Goal: Task Accomplishment & Management: Use online tool/utility

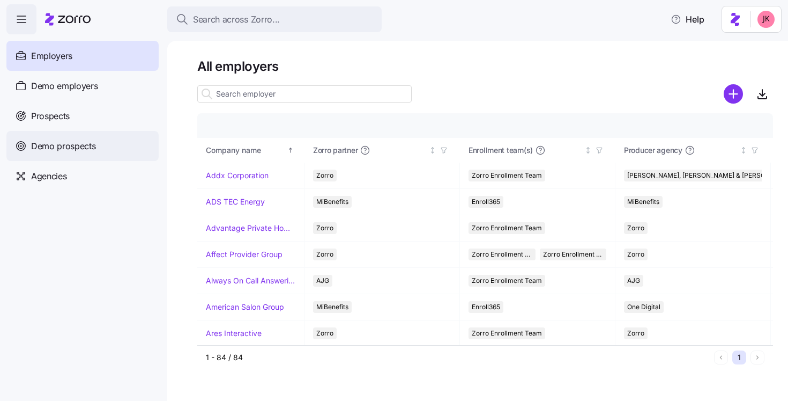
click at [69, 151] on span "Demo prospects" at bounding box center [63, 145] width 65 height 13
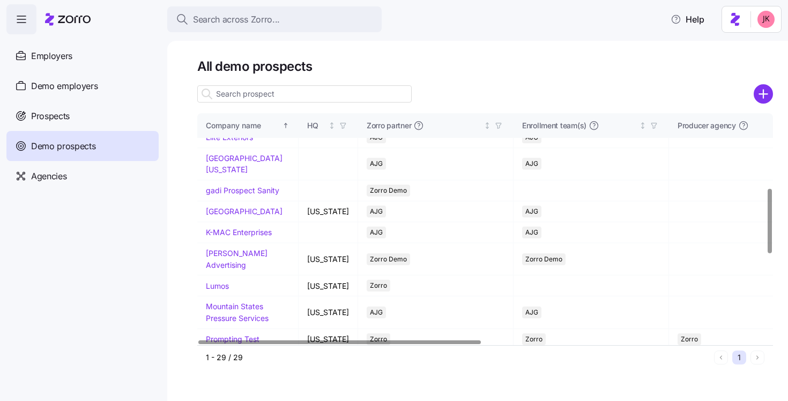
scroll to position [313, 0]
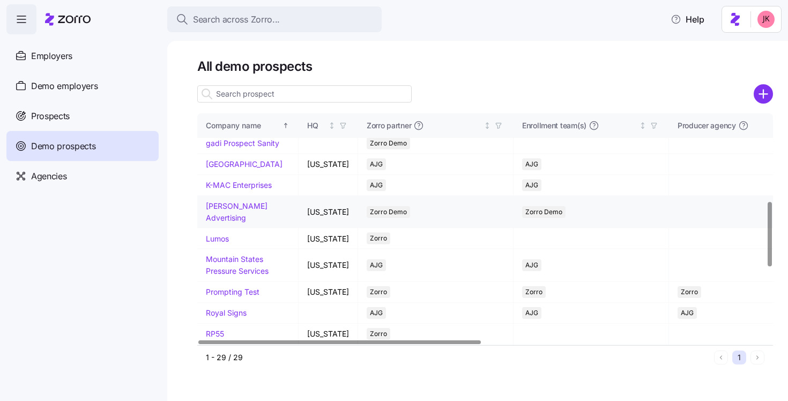
click at [232, 228] on td "[PERSON_NAME] Advertising" at bounding box center [247, 212] width 101 height 32
click at [232, 222] on link "[PERSON_NAME] Advertising" at bounding box center [237, 211] width 62 height 21
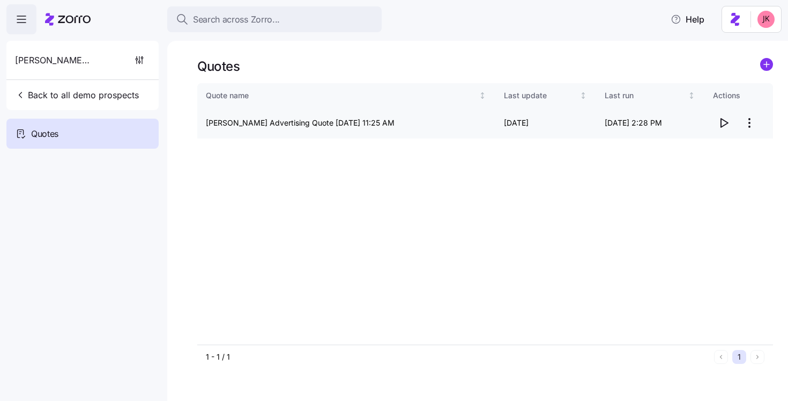
click at [727, 127] on icon "button" at bounding box center [723, 122] width 13 height 13
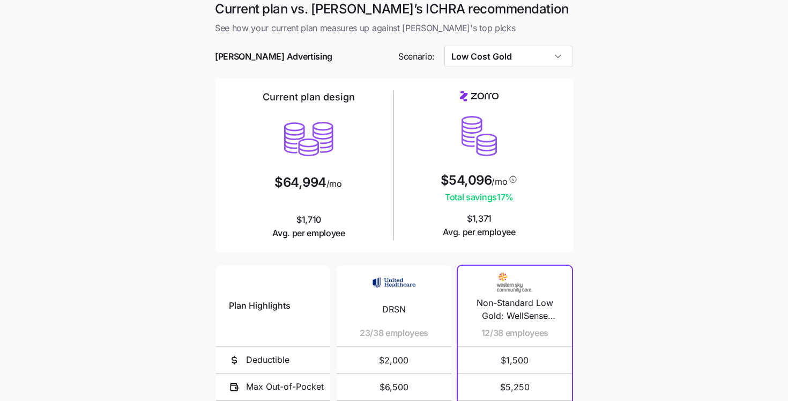
scroll to position [1, 0]
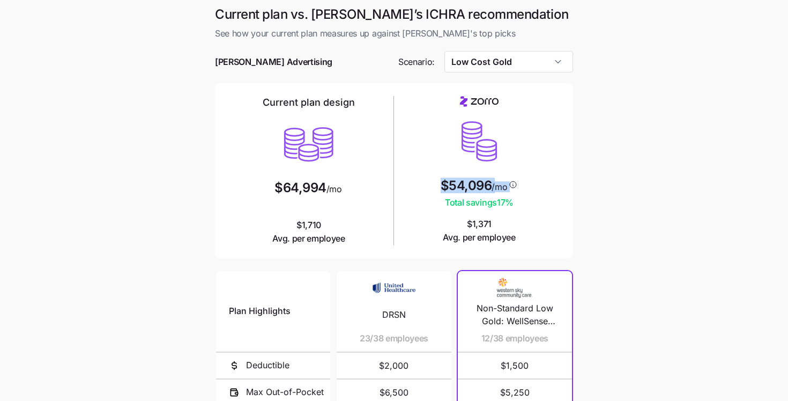
drag, startPoint x: 441, startPoint y: 189, endPoint x: 519, endPoint y: 188, distance: 77.8
click at [519, 188] on div "$54,096 /mo Total savings 17 % $1,371 Avg. per employee" at bounding box center [479, 170] width 162 height 148
click at [511, 220] on span "$1,371 Avg. per employee" at bounding box center [479, 230] width 73 height 27
click at [478, 64] on input "Low Cost Gold" at bounding box center [508, 61] width 129 height 21
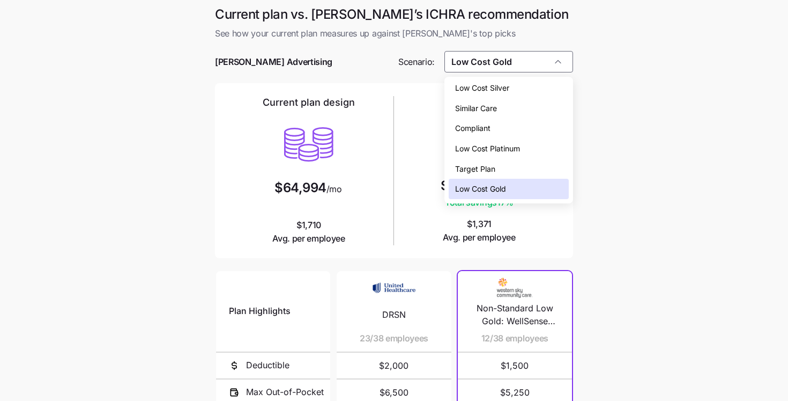
click at [488, 90] on span "Low Cost Silver" at bounding box center [482, 88] width 54 height 12
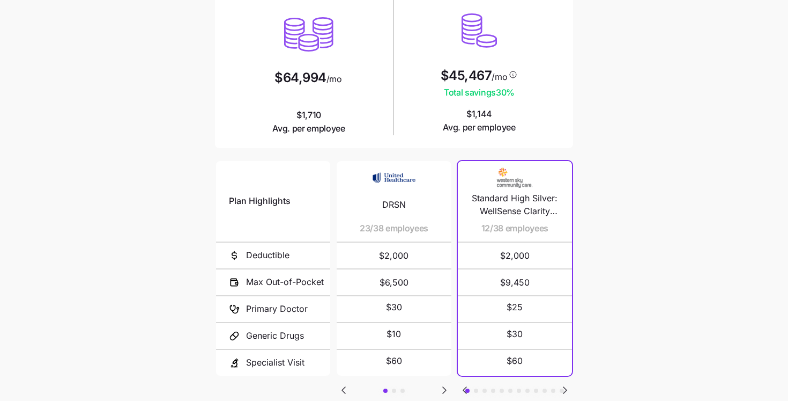
scroll to position [132, 0]
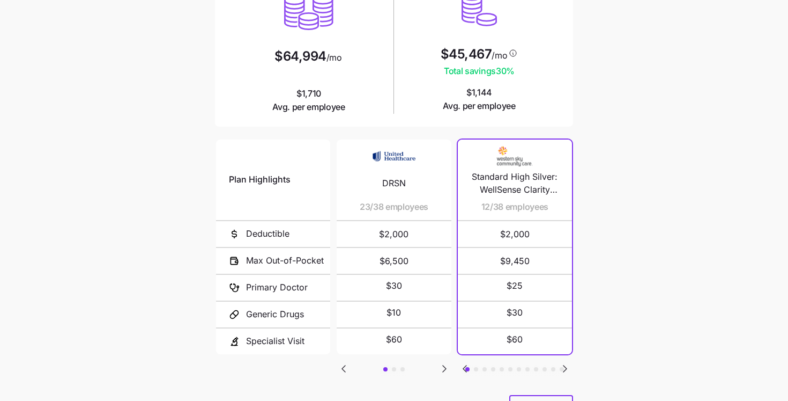
click at [395, 367] on button "button" at bounding box center [394, 369] width 4 height 4
click at [402, 367] on button "button" at bounding box center [403, 369] width 4 height 4
click at [477, 368] on div "Plan Highlights Deductible Max Out-of-Pocket Primary Doctor Generic Drugs Speci…" at bounding box center [394, 265] width 358 height 257
click at [476, 367] on button "button" at bounding box center [476, 369] width 4 height 4
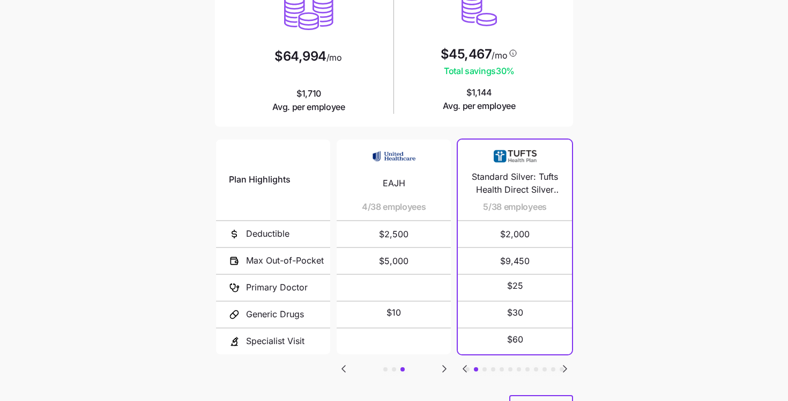
click at [484, 367] on button "button" at bounding box center [485, 369] width 4 height 4
click at [493, 367] on button "button" at bounding box center [493, 369] width 4 height 4
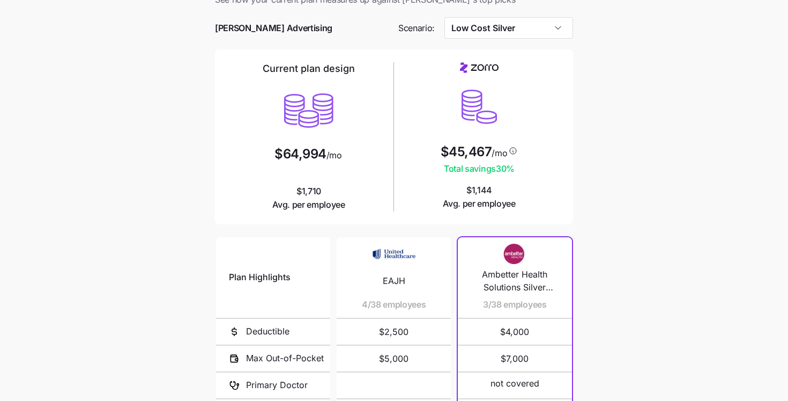
scroll to position [0, 0]
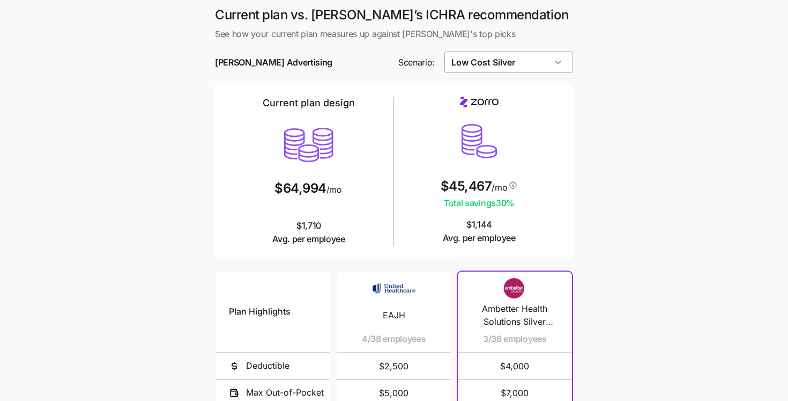
click at [485, 63] on input "Low Cost Silver" at bounding box center [508, 61] width 129 height 21
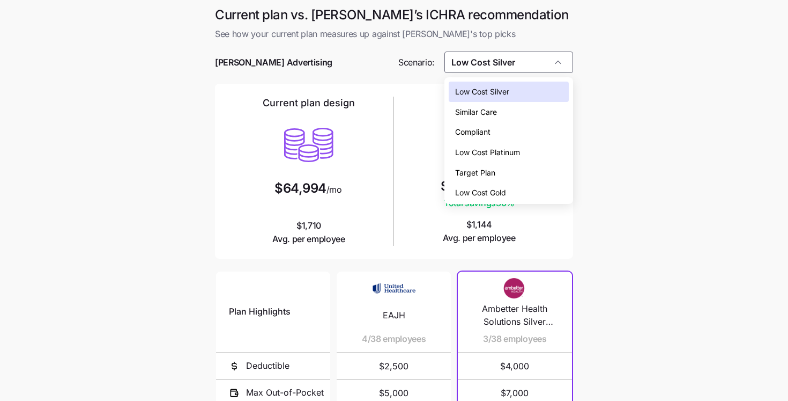
click at [481, 189] on span "Low Cost Gold" at bounding box center [480, 193] width 51 height 12
type input "Low Cost Gold"
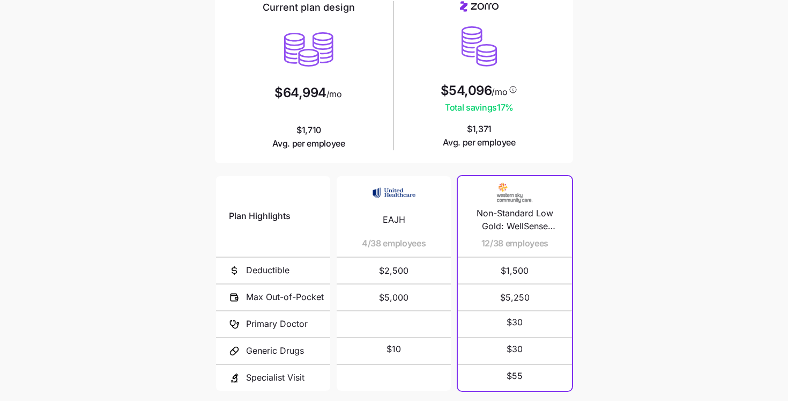
scroll to position [184, 0]
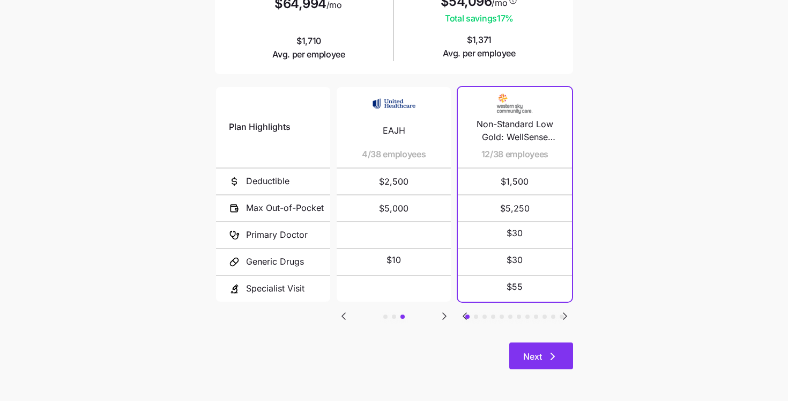
click at [528, 358] on span "Next" at bounding box center [532, 356] width 19 height 13
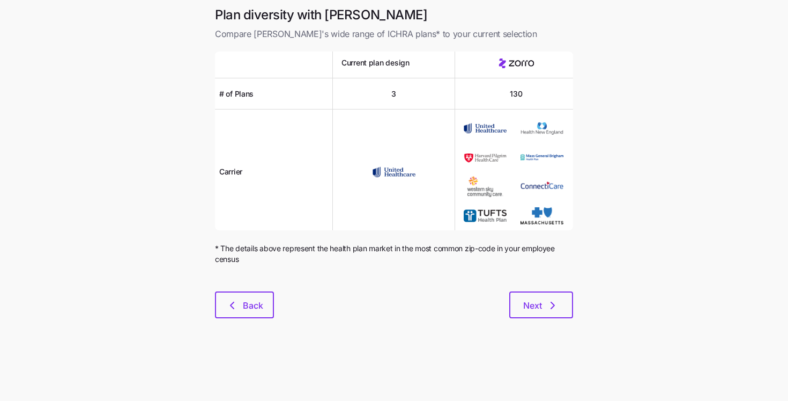
click at [395, 91] on span "3" at bounding box center [393, 93] width 5 height 11
drag, startPoint x: 499, startPoint y: 92, endPoint x: 530, endPoint y: 98, distance: 32.2
click at [530, 98] on div "130" at bounding box center [516, 93] width 122 height 31
click at [540, 304] on span "Next" at bounding box center [532, 305] width 19 height 13
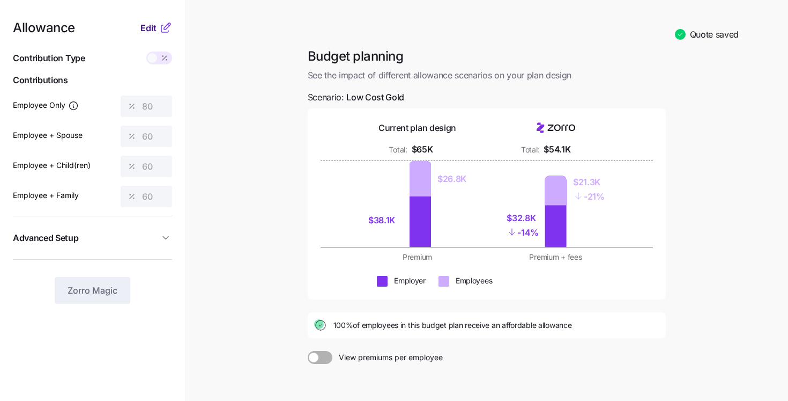
click at [150, 31] on span "Edit" at bounding box center [148, 27] width 16 height 13
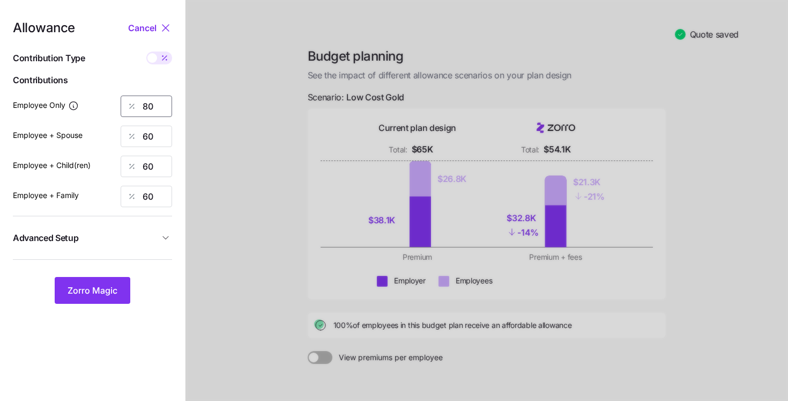
drag, startPoint x: 155, startPoint y: 108, endPoint x: 128, endPoint y: 107, distance: 26.8
click at [128, 107] on div "80" at bounding box center [146, 105] width 51 height 21
type input "70"
drag, startPoint x: 155, startPoint y: 138, endPoint x: 116, endPoint y: 129, distance: 39.7
click at [116, 129] on div "Employee + Spouse 60" at bounding box center [92, 135] width 159 height 21
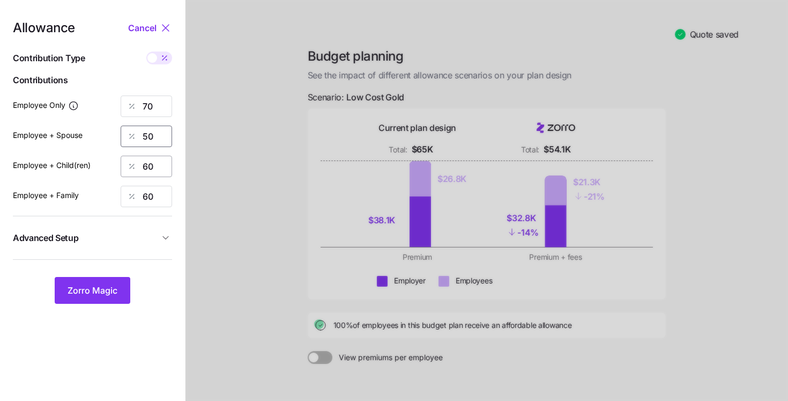
type input "50"
drag, startPoint x: 160, startPoint y: 166, endPoint x: 129, endPoint y: 161, distance: 31.6
click at [129, 161] on div "60" at bounding box center [146, 165] width 51 height 21
type input "50"
drag, startPoint x: 155, startPoint y: 195, endPoint x: 105, endPoint y: 178, distance: 53.2
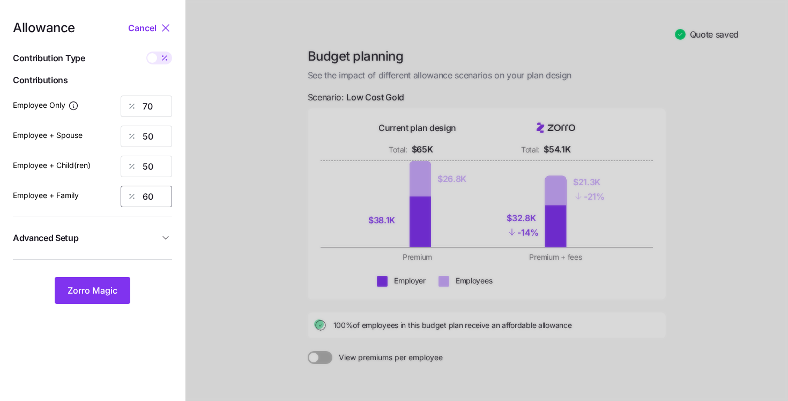
click at [105, 178] on div "Allowance Cancel Contribution Type Use classes Contributions Employee Only 70 E…" at bounding box center [92, 162] width 159 height 282
type input "50"
click at [93, 301] on button "Zorro Magic" at bounding box center [93, 290] width 76 height 27
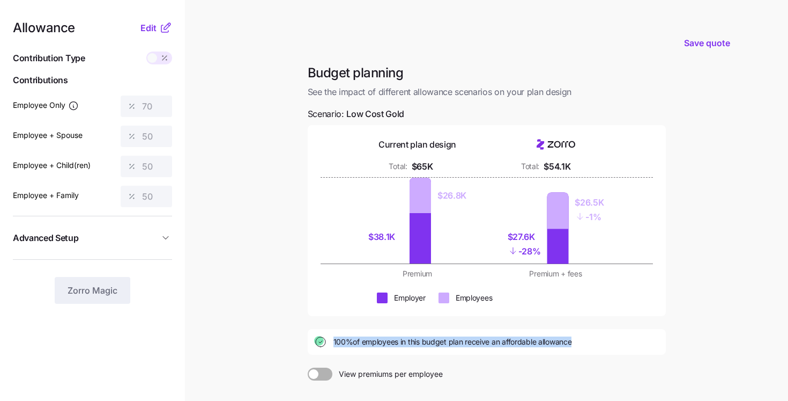
drag, startPoint x: 334, startPoint y: 344, endPoint x: 570, endPoint y: 345, distance: 237.0
click at [570, 345] on div "100% of employees in this budget plan receive an affordable allowance" at bounding box center [486, 341] width 345 height 13
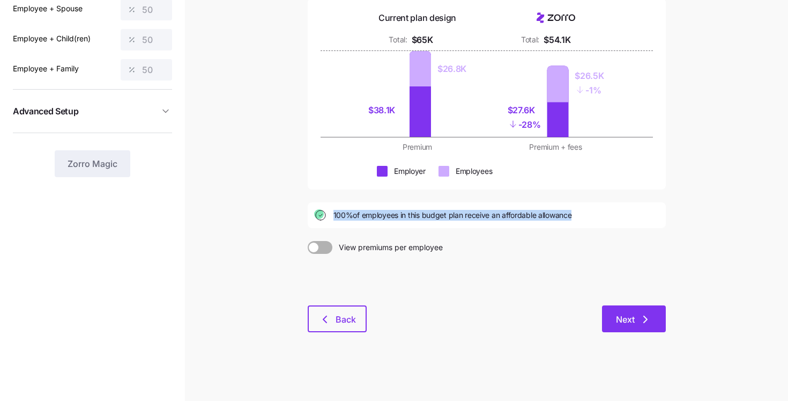
click at [606, 312] on button "Next" at bounding box center [634, 318] width 64 height 27
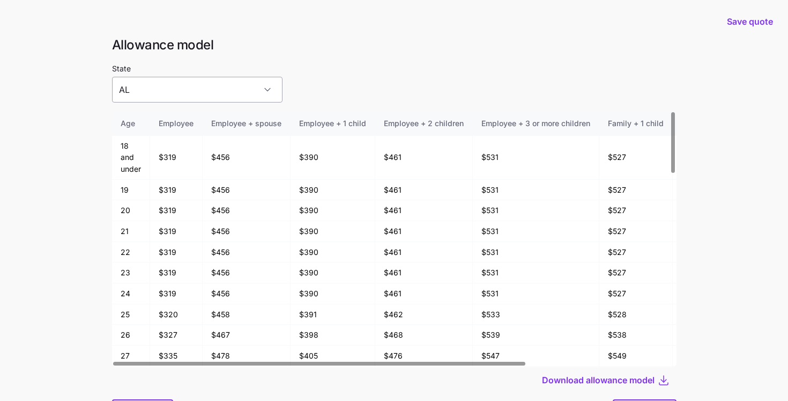
click at [180, 88] on input "AL" at bounding box center [197, 90] width 171 height 26
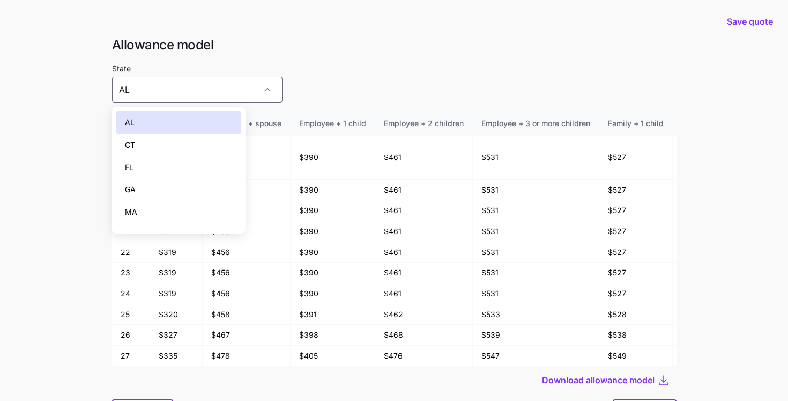
click at [159, 206] on div "MA" at bounding box center [178, 212] width 125 height 23
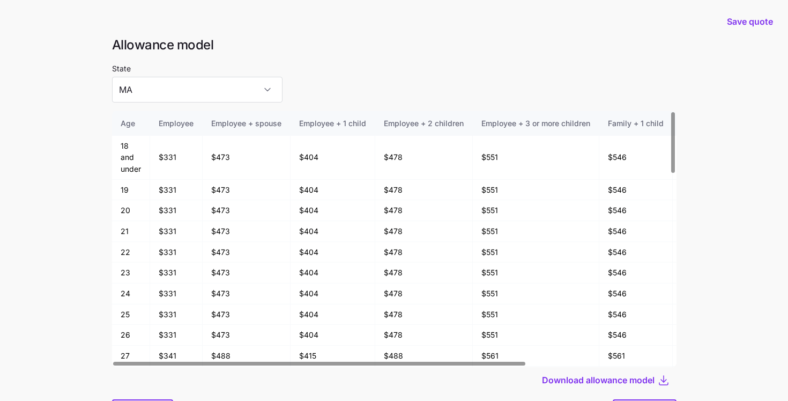
click at [171, 110] on div at bounding box center [394, 106] width 565 height 9
click at [174, 88] on input "MA" at bounding box center [197, 90] width 171 height 26
click at [404, 81] on div "State MA" at bounding box center [394, 82] width 565 height 41
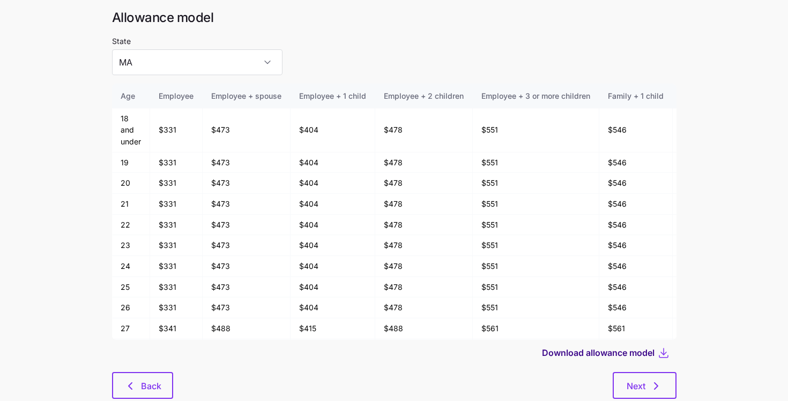
scroll to position [40, 0]
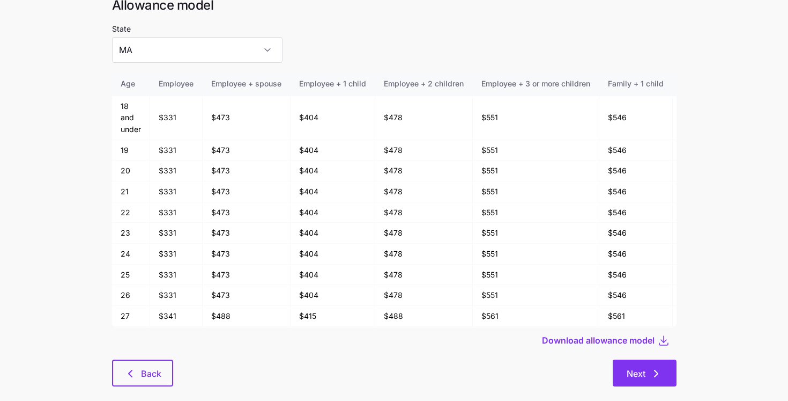
click at [659, 380] on button "Next" at bounding box center [645, 372] width 64 height 27
type input "AL"
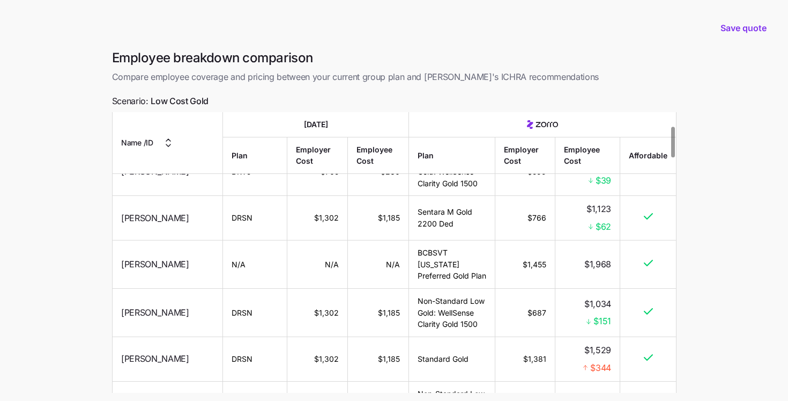
scroll to position [125, 0]
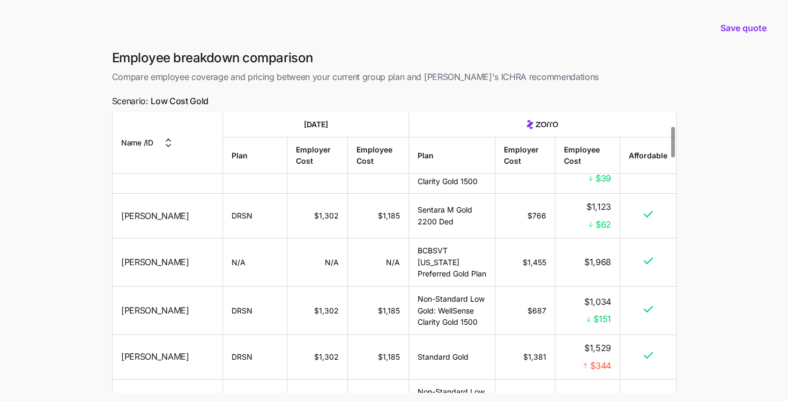
click at [587, 362] on icon at bounding box center [586, 365] width 8 height 8
drag, startPoint x: 580, startPoint y: 367, endPoint x: 627, endPoint y: 367, distance: 47.2
click at [627, 367] on tr "Rickey Mayes DRSN $1,302 $1,185 Standard Gold $1,381 $1,529 $344" at bounding box center [395, 357] width 564 height 45
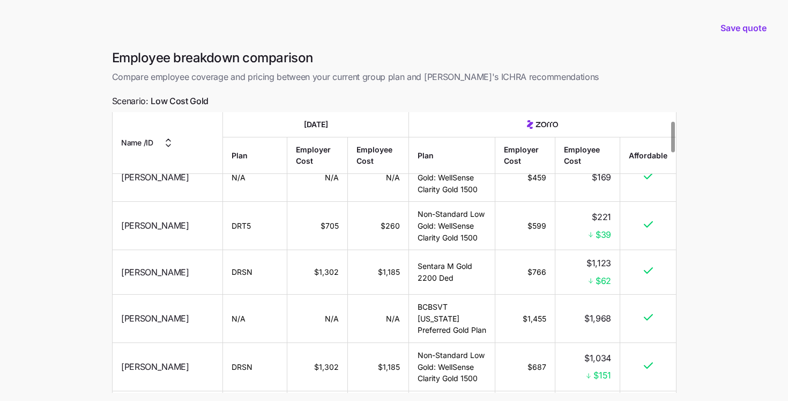
scroll to position [0, 0]
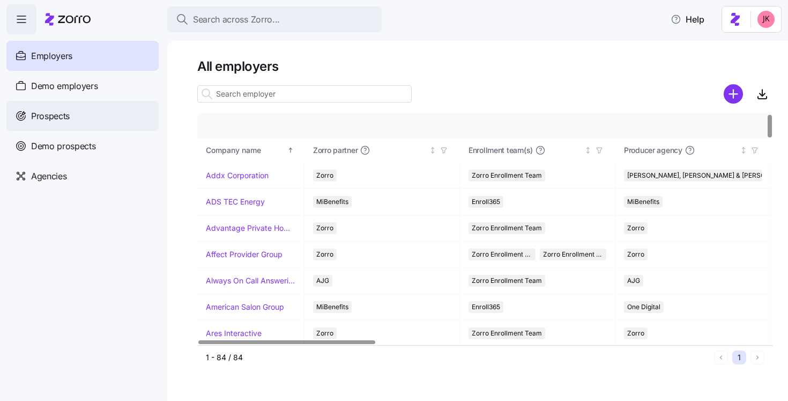
click at [97, 117] on div "Prospects" at bounding box center [82, 116] width 152 height 30
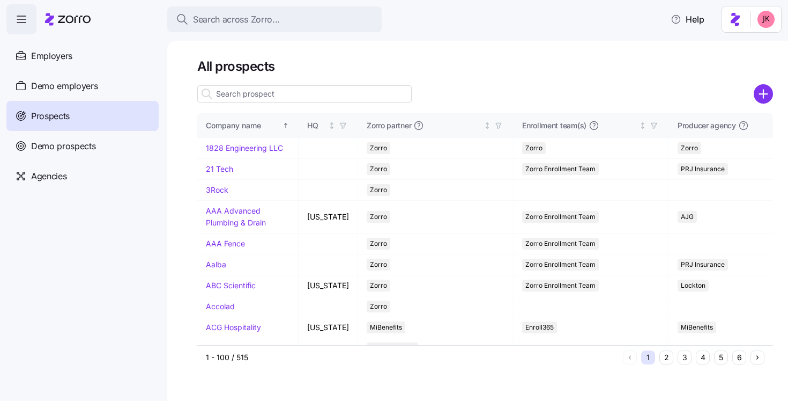
click at [256, 97] on input at bounding box center [304, 93] width 214 height 17
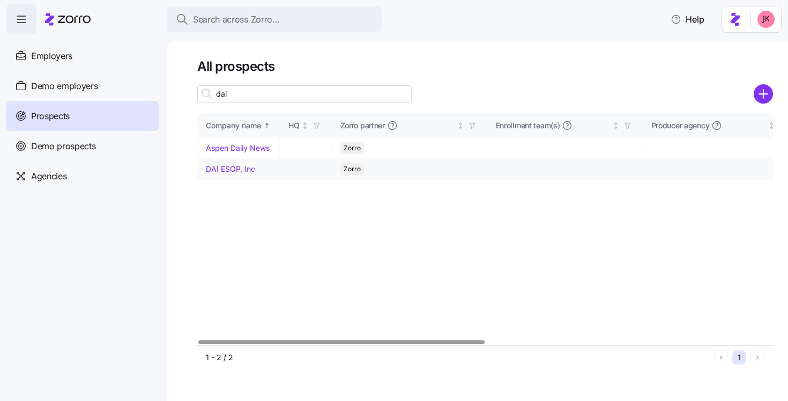
type input "dai"
click at [221, 169] on link "DAI ESOP, Inc" at bounding box center [230, 168] width 49 height 9
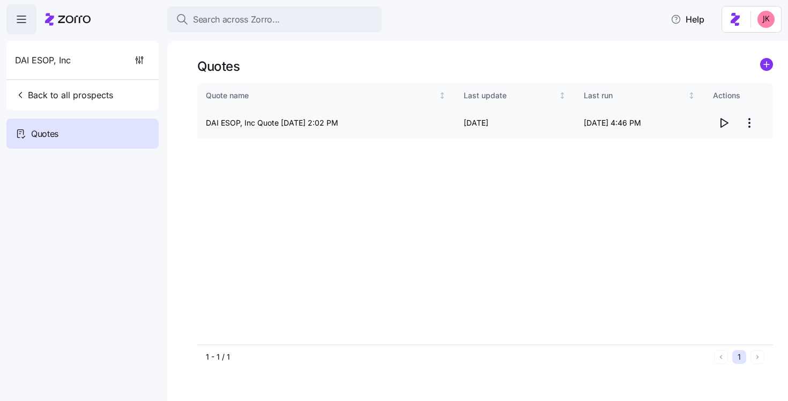
click at [727, 125] on icon "button" at bounding box center [723, 122] width 13 height 13
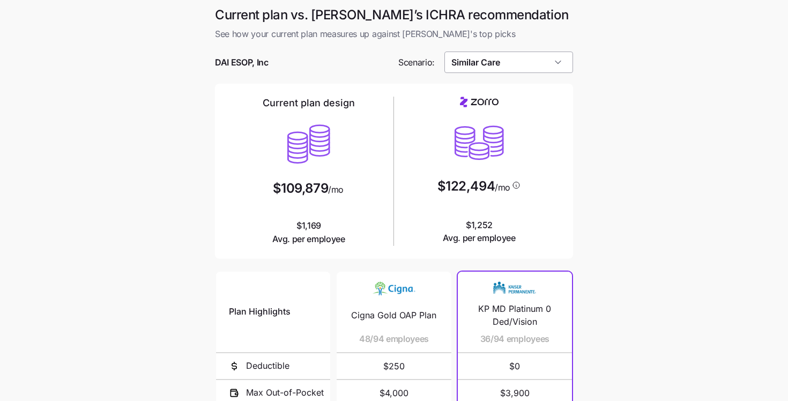
click at [489, 64] on input "Similar Care" at bounding box center [508, 61] width 129 height 21
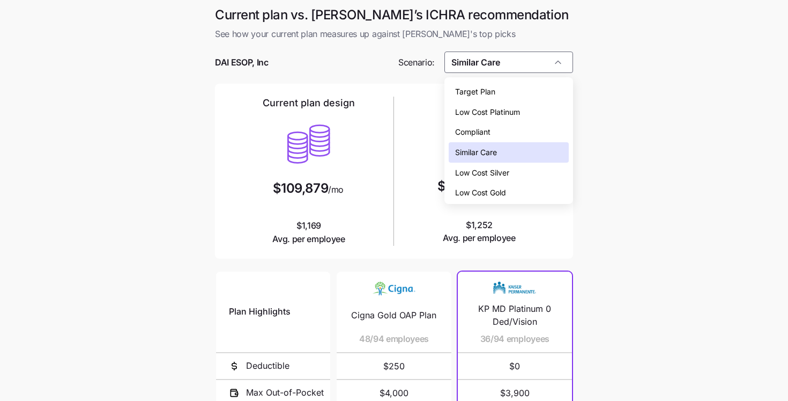
click at [476, 174] on span "Low Cost Silver" at bounding box center [482, 173] width 54 height 12
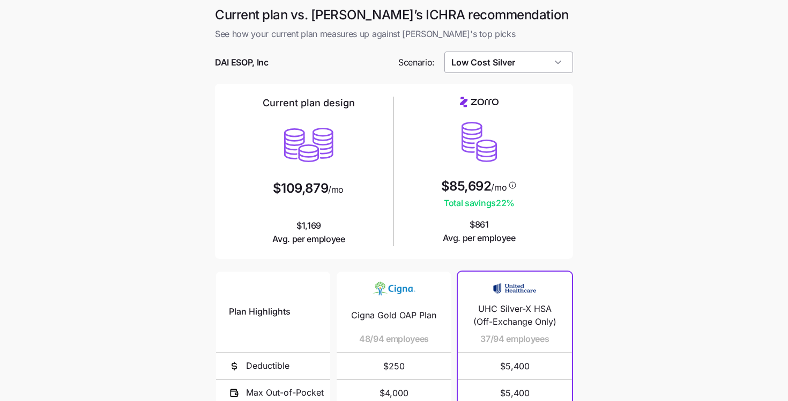
click at [485, 63] on input "Low Cost Silver" at bounding box center [508, 61] width 129 height 21
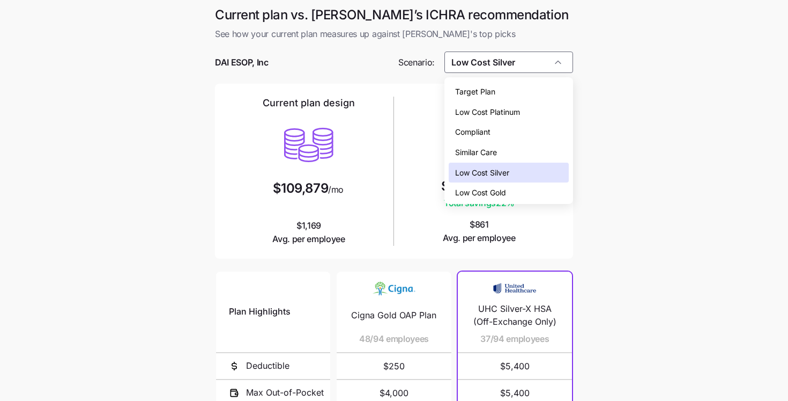
click at [491, 194] on span "Low Cost Gold" at bounding box center [480, 193] width 51 height 12
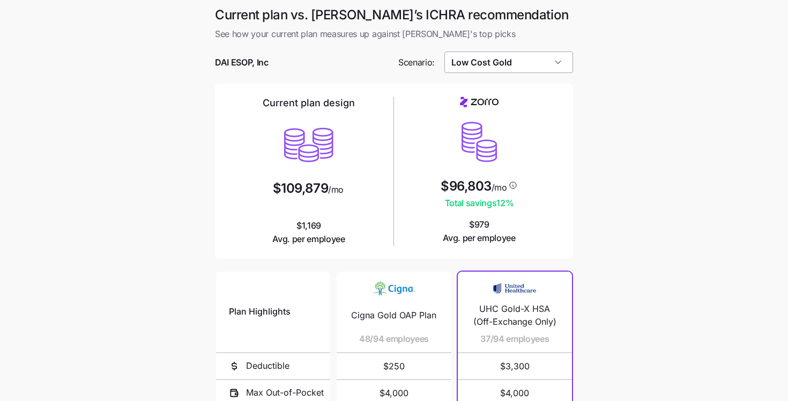
click at [487, 59] on input "Low Cost Gold" at bounding box center [508, 61] width 129 height 21
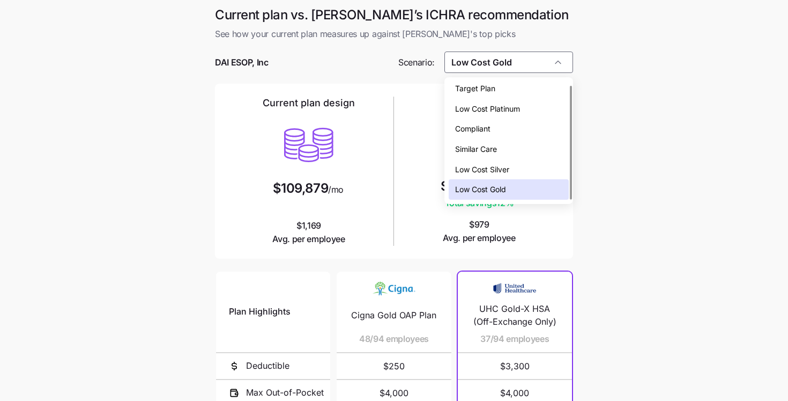
click at [477, 173] on span "Low Cost Silver" at bounding box center [482, 170] width 54 height 12
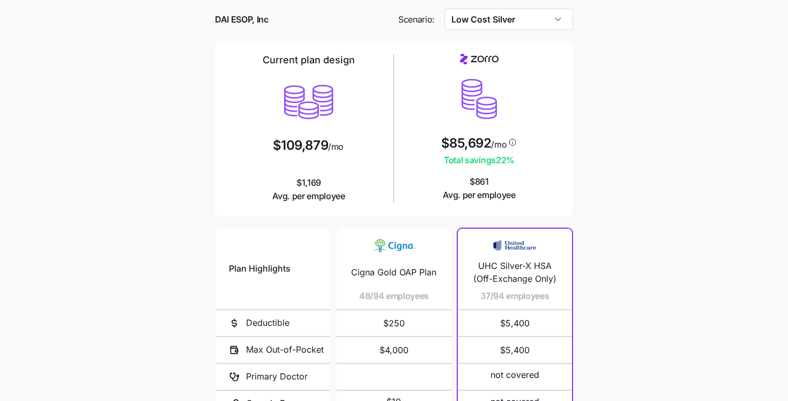
scroll to position [1, 0]
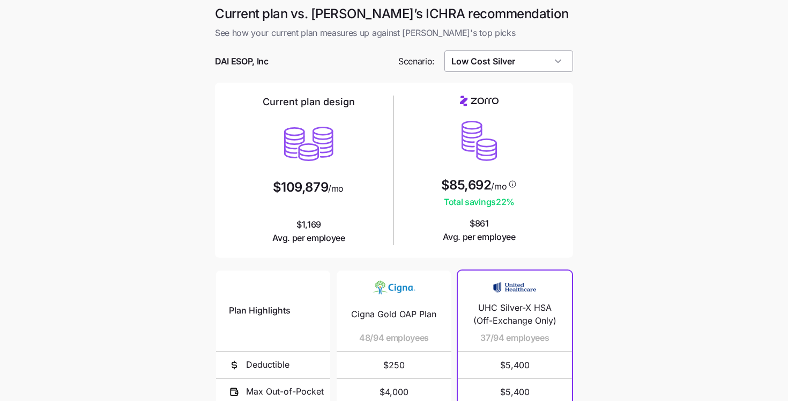
click at [505, 59] on input "Low Cost Silver" at bounding box center [508, 60] width 129 height 21
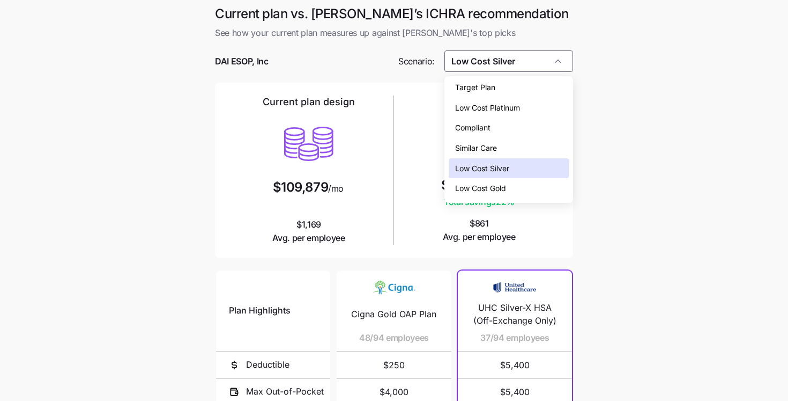
click at [495, 187] on span "Low Cost Gold" at bounding box center [480, 188] width 51 height 12
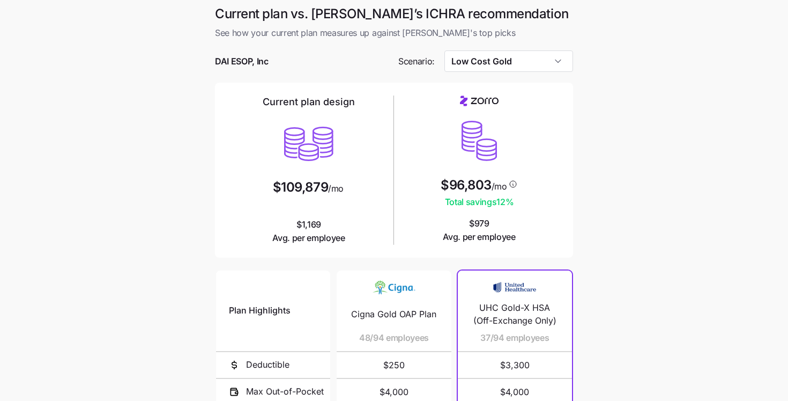
scroll to position [48, 0]
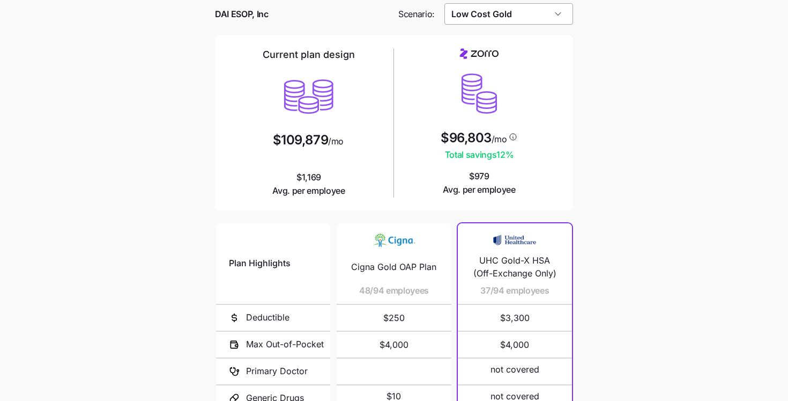
click at [484, 19] on input "Low Cost Gold" at bounding box center [508, 13] width 129 height 21
click at [186, 150] on main "Current plan vs. Zorro’s ICHRA recommendation See how your current plan measure…" at bounding box center [394, 245] width 788 height 586
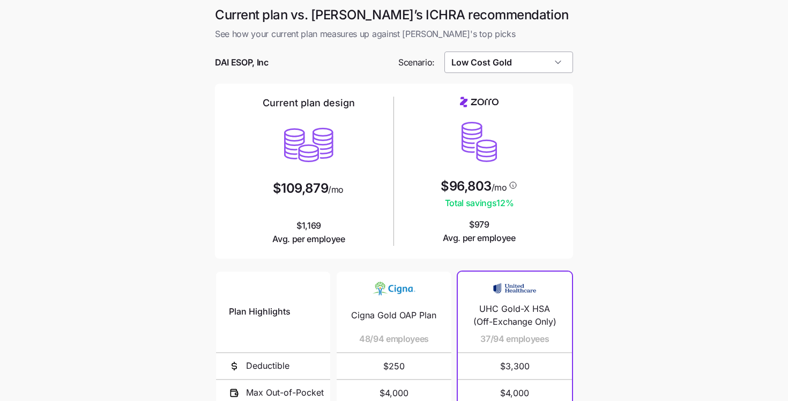
click at [502, 62] on input "Low Cost Gold" at bounding box center [508, 61] width 129 height 21
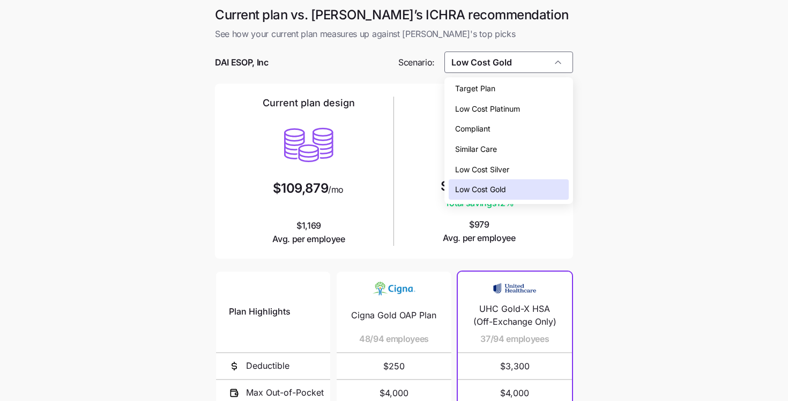
click at [175, 108] on main "Current plan vs. Zorro’s ICHRA recommendation See how your current plan measure…" at bounding box center [394, 293] width 788 height 586
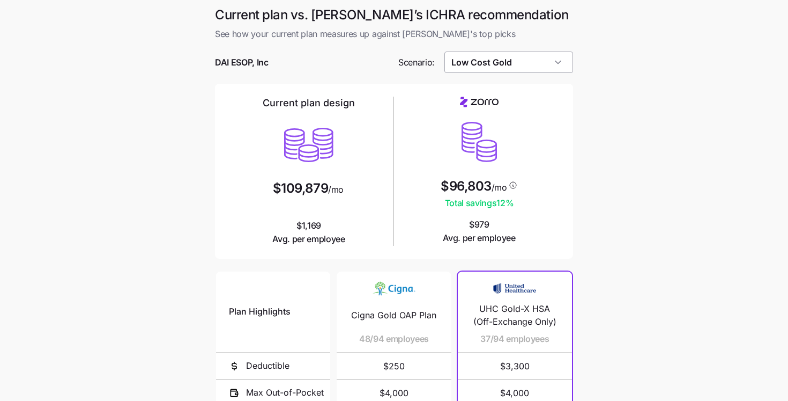
click at [460, 68] on input "Low Cost Gold" at bounding box center [508, 61] width 129 height 21
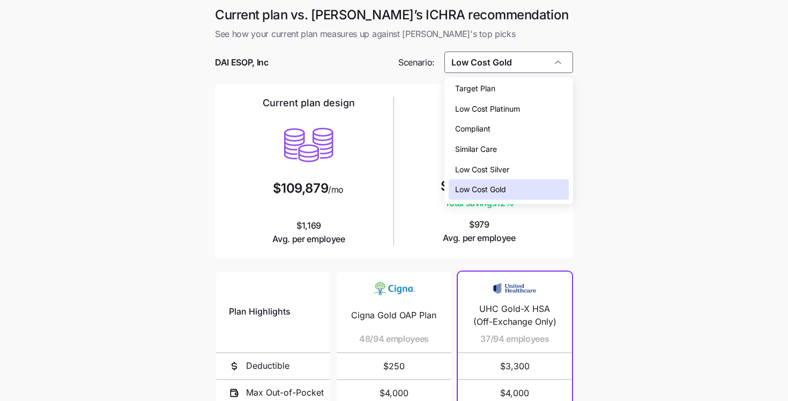
click at [487, 170] on span "Low Cost Silver" at bounding box center [482, 170] width 54 height 12
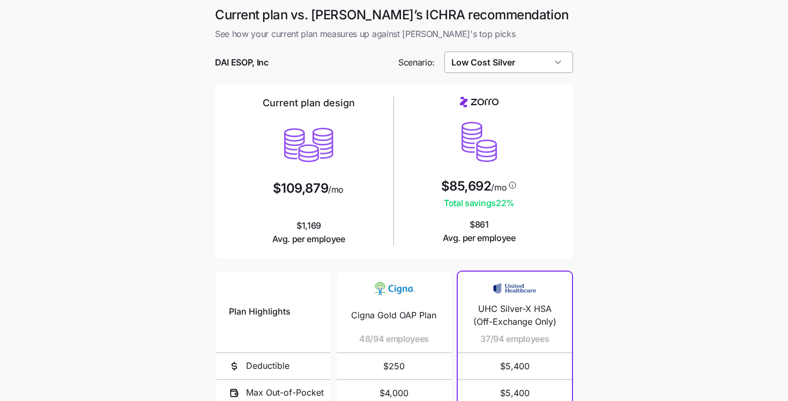
click at [471, 62] on input "Low Cost Silver" at bounding box center [508, 61] width 129 height 21
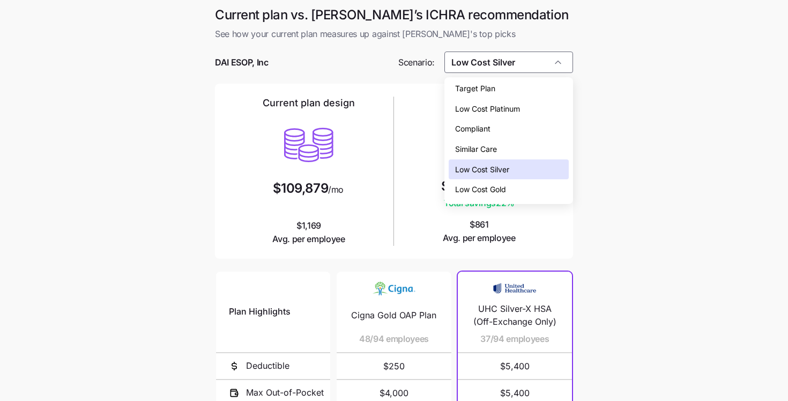
click at [487, 188] on span "Low Cost Gold" at bounding box center [480, 189] width 51 height 12
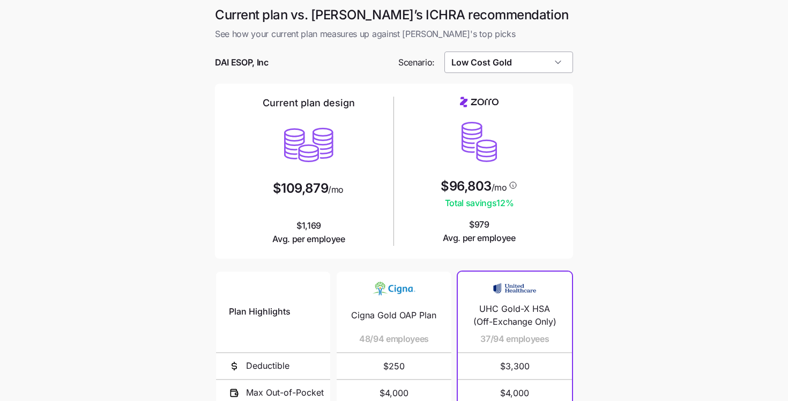
click at [470, 56] on input "Low Cost Gold" at bounding box center [508, 61] width 129 height 21
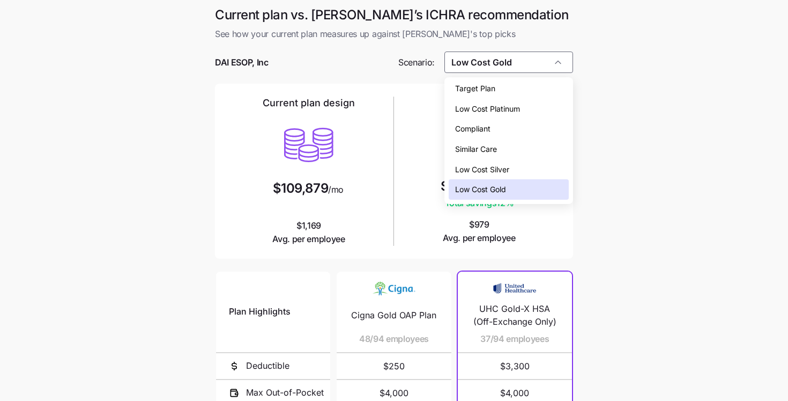
click at [487, 107] on span "Low Cost Platinum" at bounding box center [487, 109] width 65 height 12
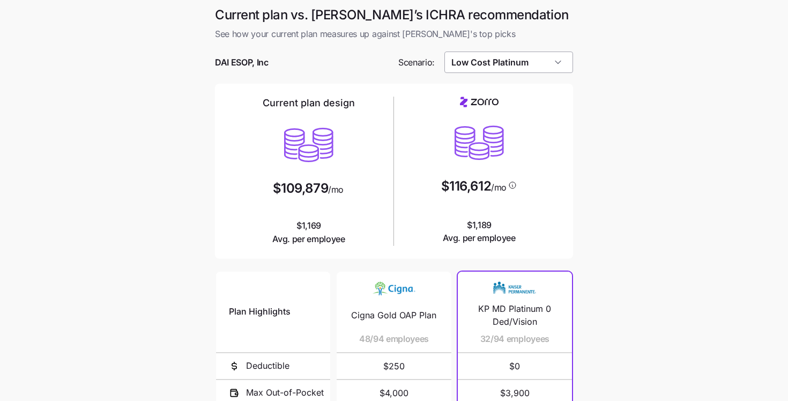
click at [501, 69] on input "Low Cost Platinum" at bounding box center [508, 61] width 129 height 21
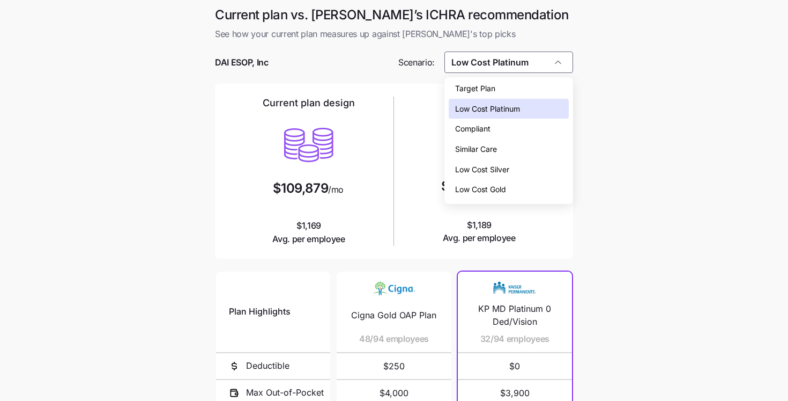
click at [495, 88] on div "Target Plan" at bounding box center [509, 88] width 121 height 20
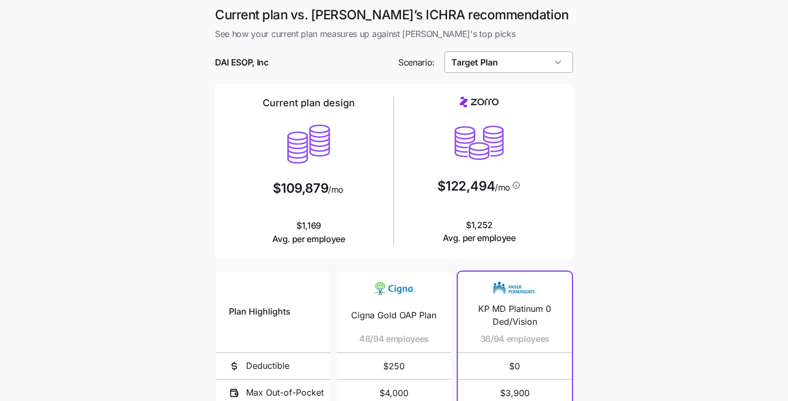
click at [498, 62] on input "Target Plan" at bounding box center [508, 61] width 129 height 21
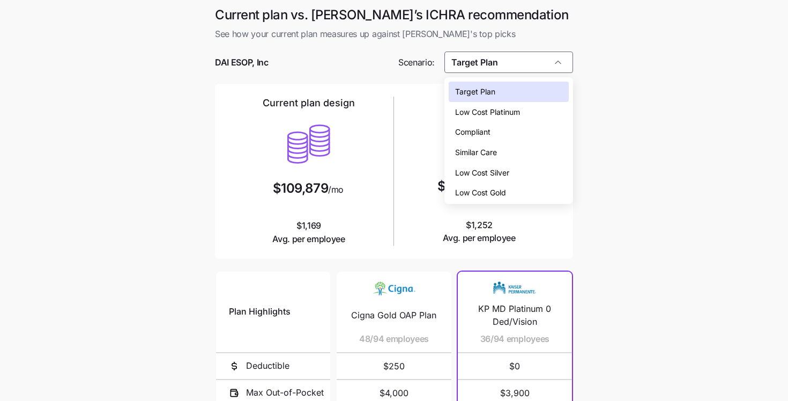
click at [491, 135] on div "Compliant" at bounding box center [509, 132] width 121 height 20
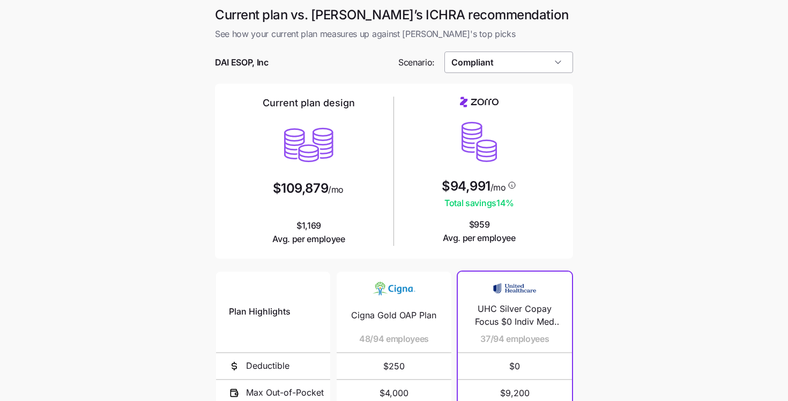
click at [497, 64] on input "Compliant" at bounding box center [508, 61] width 129 height 21
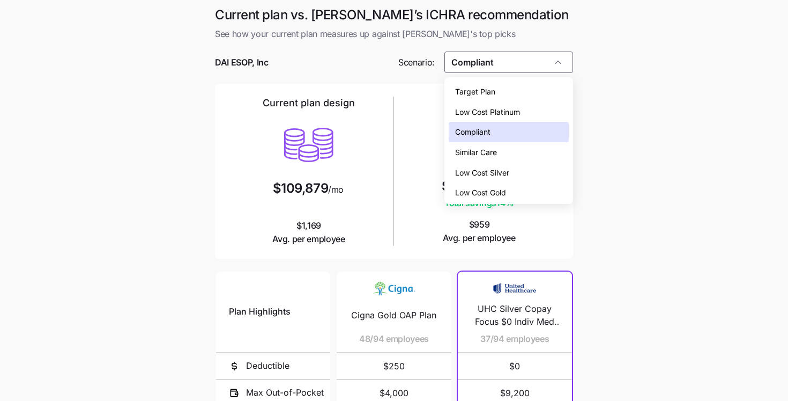
click at [485, 152] on span "Similar Care" at bounding box center [476, 152] width 42 height 12
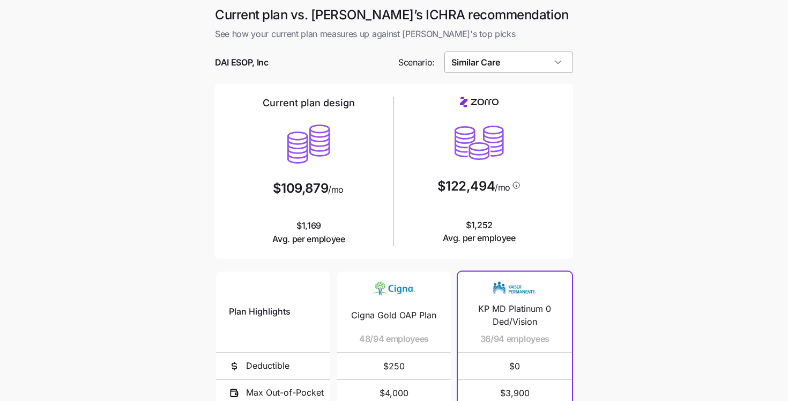
click at [471, 64] on input "Similar Care" at bounding box center [508, 61] width 129 height 21
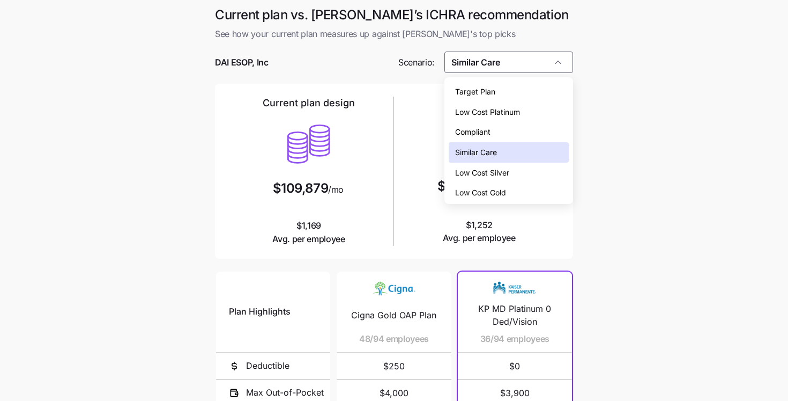
click at [500, 171] on span "Low Cost Silver" at bounding box center [482, 173] width 54 height 12
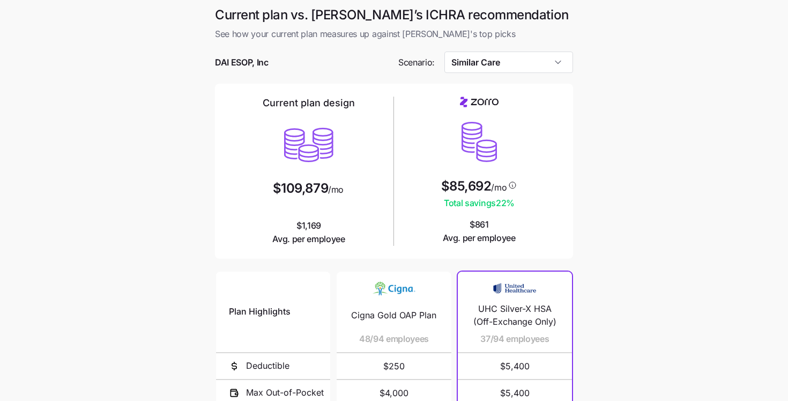
type input "Low Cost Silver"
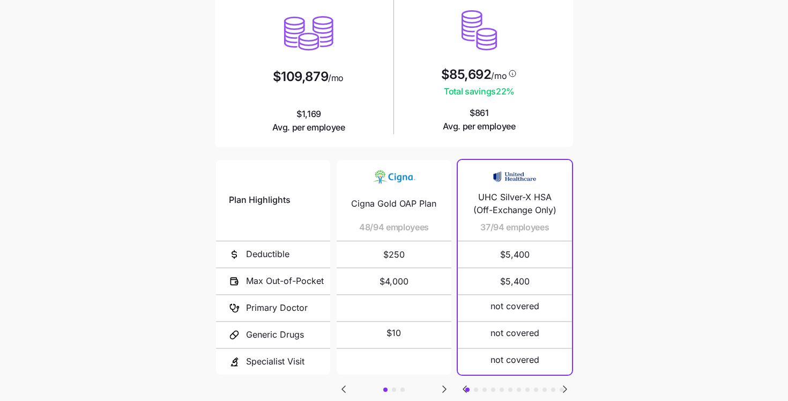
scroll to position [118, 0]
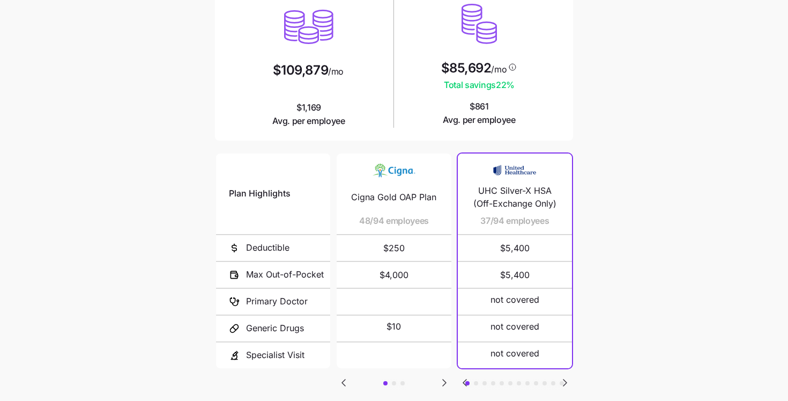
click at [475, 381] on button "button" at bounding box center [476, 383] width 4 height 4
click at [486, 381] on button "button" at bounding box center [485, 383] width 4 height 4
click at [493, 381] on button "button" at bounding box center [493, 383] width 4 height 4
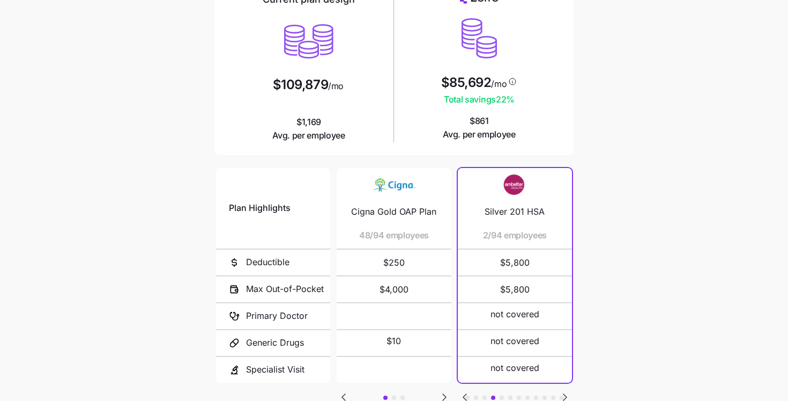
scroll to position [158, 0]
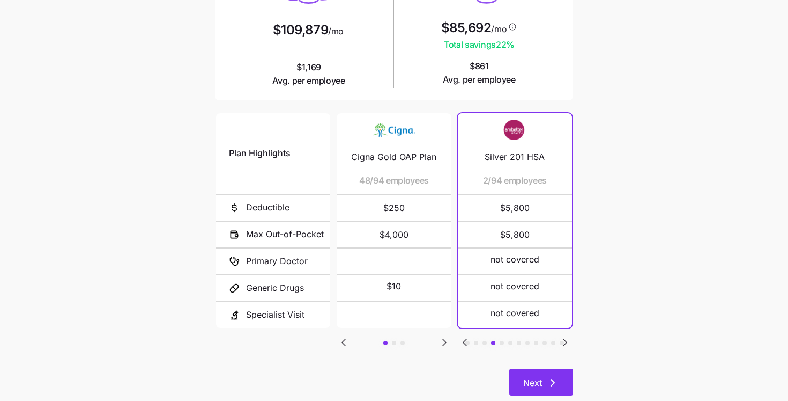
click at [550, 375] on button "Next" at bounding box center [541, 381] width 64 height 27
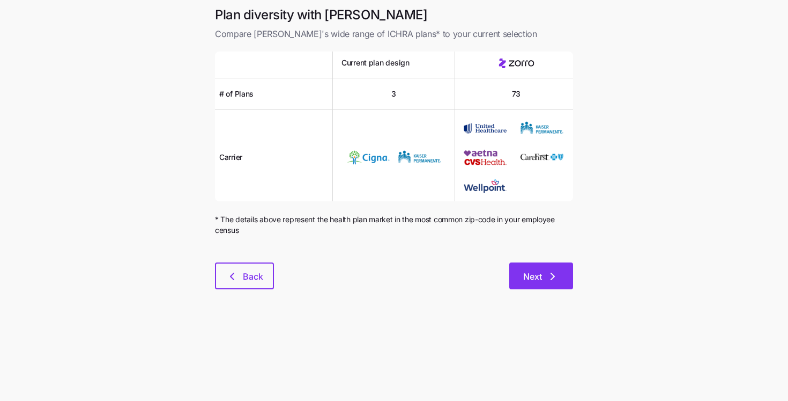
click at [538, 279] on span "Next" at bounding box center [532, 276] width 19 height 13
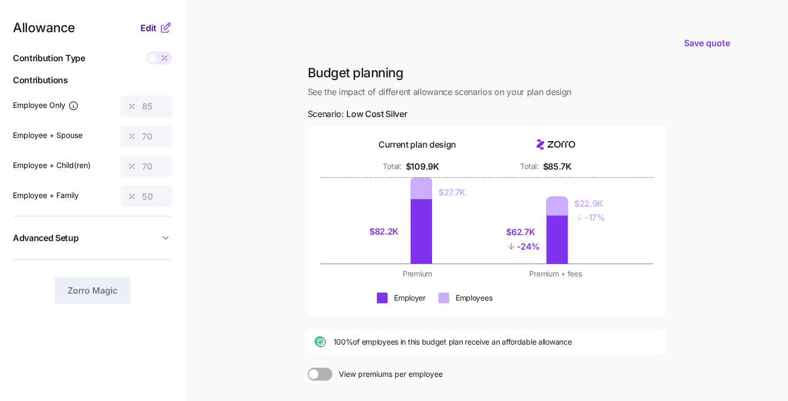
click at [150, 31] on span "Edit" at bounding box center [148, 27] width 16 height 13
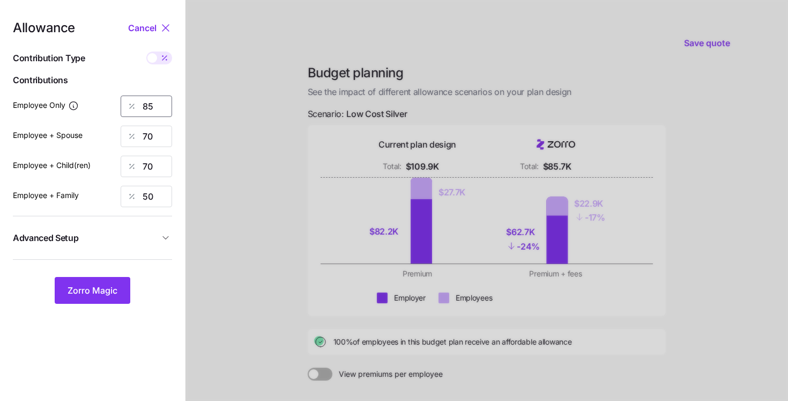
drag, startPoint x: 159, startPoint y: 107, endPoint x: 106, endPoint y: 95, distance: 54.5
click at [106, 95] on div "Employee Only 85" at bounding box center [92, 105] width 159 height 21
click at [110, 291] on span "Zorro Magic" at bounding box center [93, 290] width 50 height 13
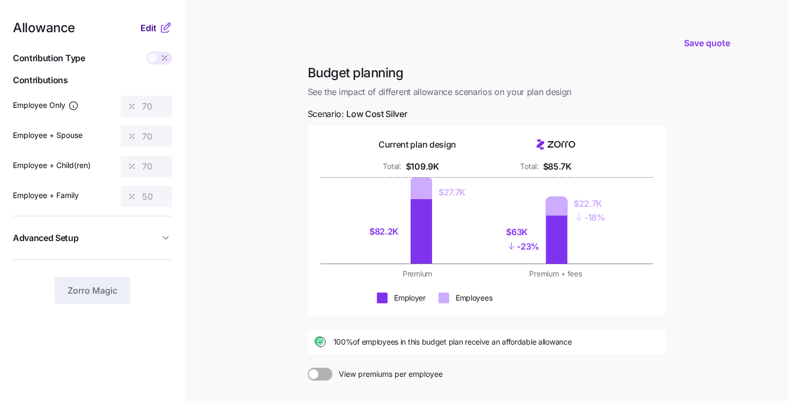
click at [150, 23] on span "Edit" at bounding box center [148, 27] width 16 height 13
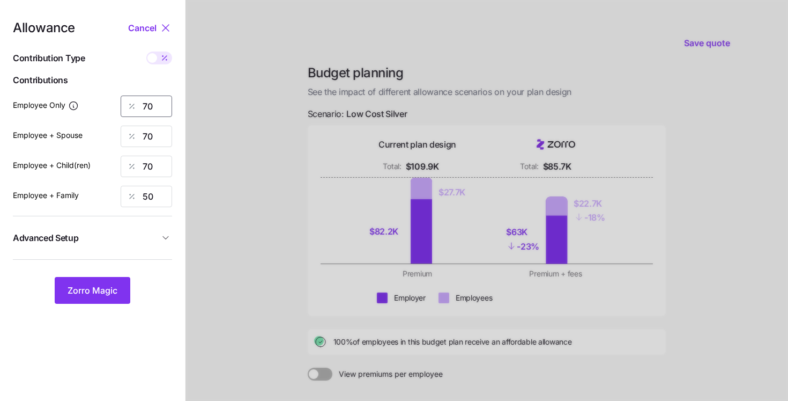
drag, startPoint x: 152, startPoint y: 110, endPoint x: 123, endPoint y: 105, distance: 28.8
click at [125, 105] on div "70" at bounding box center [146, 105] width 51 height 21
type input "60"
drag, startPoint x: 159, startPoint y: 138, endPoint x: 122, endPoint y: 130, distance: 37.9
click at [122, 130] on div "70" at bounding box center [146, 135] width 51 height 21
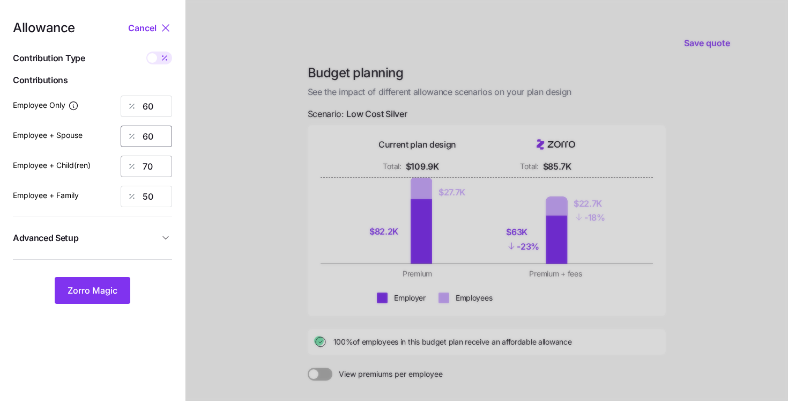
type input "60"
drag, startPoint x: 155, startPoint y: 169, endPoint x: 98, endPoint y: 155, distance: 59.7
click at [98, 155] on div "Employee + Child(ren) 70" at bounding box center [92, 165] width 159 height 21
type input "60"
click at [101, 284] on button "Zorro Magic" at bounding box center [93, 290] width 76 height 27
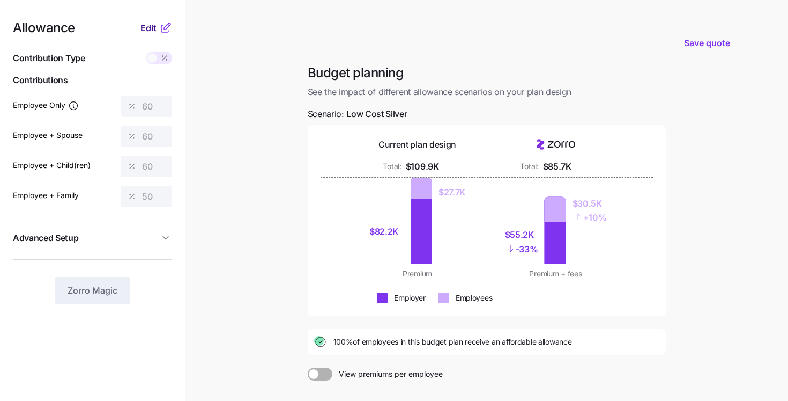
click at [153, 28] on span "Edit" at bounding box center [148, 27] width 16 height 13
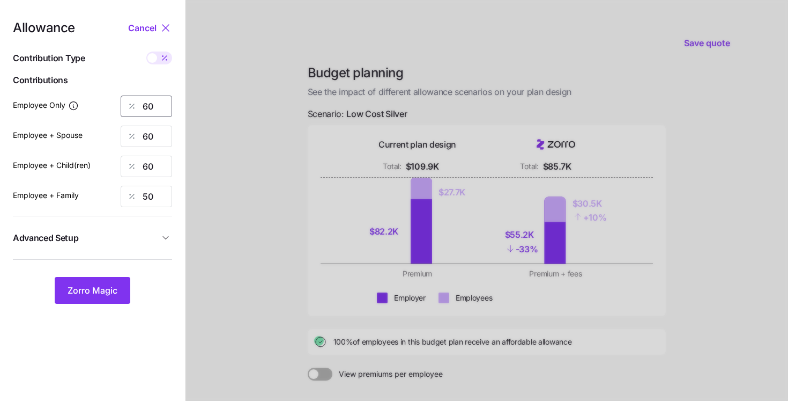
drag, startPoint x: 158, startPoint y: 110, endPoint x: 130, endPoint y: 101, distance: 29.2
click at [130, 101] on div "60" at bounding box center [146, 105] width 51 height 21
type input "50"
drag, startPoint x: 156, startPoint y: 134, endPoint x: 122, endPoint y: 134, distance: 34.3
click at [122, 134] on div "60" at bounding box center [146, 135] width 51 height 21
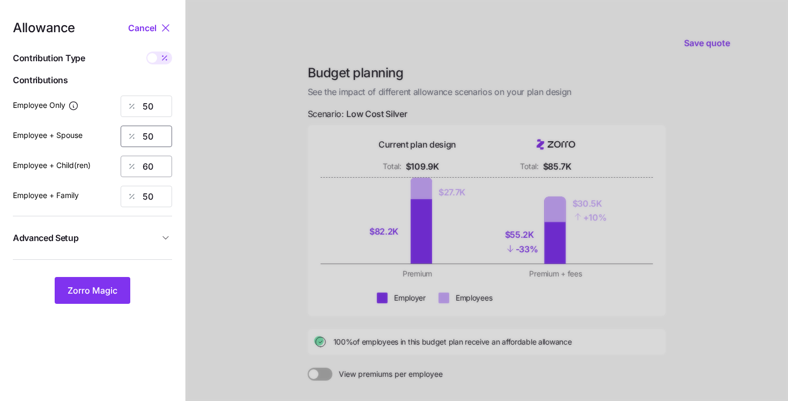
type input "50"
drag, startPoint x: 152, startPoint y: 167, endPoint x: 116, endPoint y: 159, distance: 37.3
click at [116, 159] on div "Employee + Child(ren) 60" at bounding box center [92, 165] width 159 height 21
type input "50"
click at [66, 316] on nav "Allowance Cancel Contribution Type Use classes Contributions Employee Only 50 E…" at bounding box center [92, 263] width 185 height 527
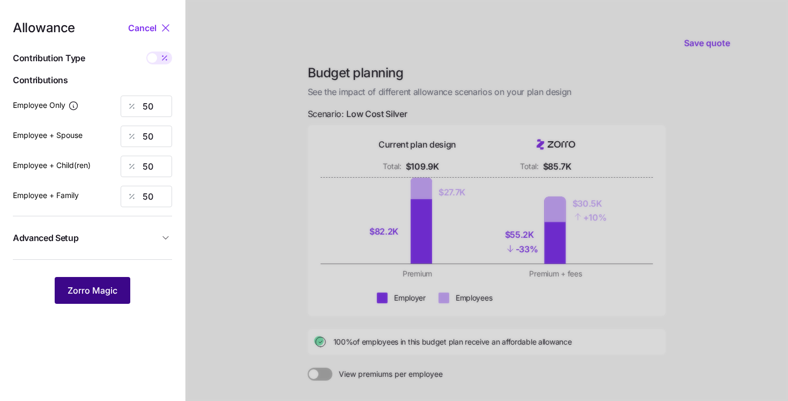
click at [74, 296] on button "Zorro Magic" at bounding box center [93, 290] width 76 height 27
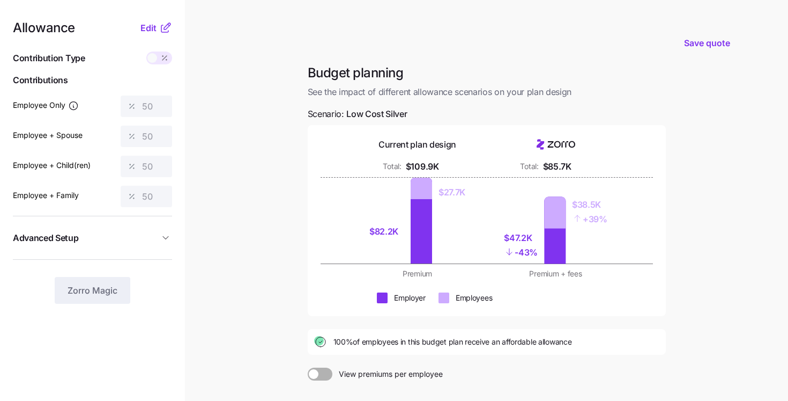
drag, startPoint x: 335, startPoint y: 344, endPoint x: 582, endPoint y: 340, distance: 247.8
click at [582, 340] on div "100% of employees in this budget plan receive an affordable allowance" at bounding box center [486, 341] width 345 height 13
click at [149, 31] on span "Edit" at bounding box center [148, 27] width 16 height 13
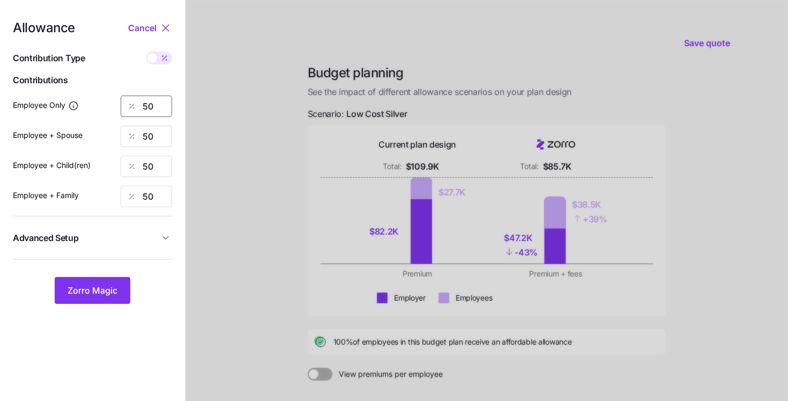
drag, startPoint x: 155, startPoint y: 109, endPoint x: 128, endPoint y: 109, distance: 27.3
click at [128, 109] on div "50" at bounding box center [146, 105] width 51 height 21
type input "70"
drag, startPoint x: 157, startPoint y: 135, endPoint x: 120, endPoint y: 131, distance: 37.2
click at [121, 131] on input "50" at bounding box center [146, 135] width 51 height 21
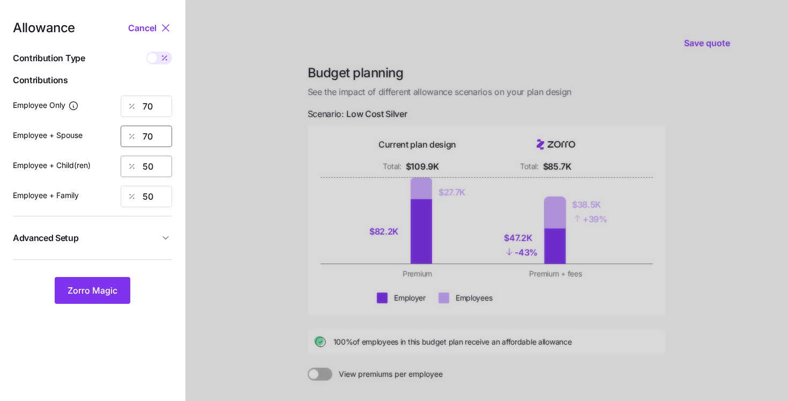
type input "70"
drag, startPoint x: 154, startPoint y: 164, endPoint x: 132, endPoint y: 161, distance: 22.7
click at [132, 161] on div "50" at bounding box center [146, 165] width 51 height 21
type input "70"
drag, startPoint x: 157, startPoint y: 198, endPoint x: 90, endPoint y: 188, distance: 67.3
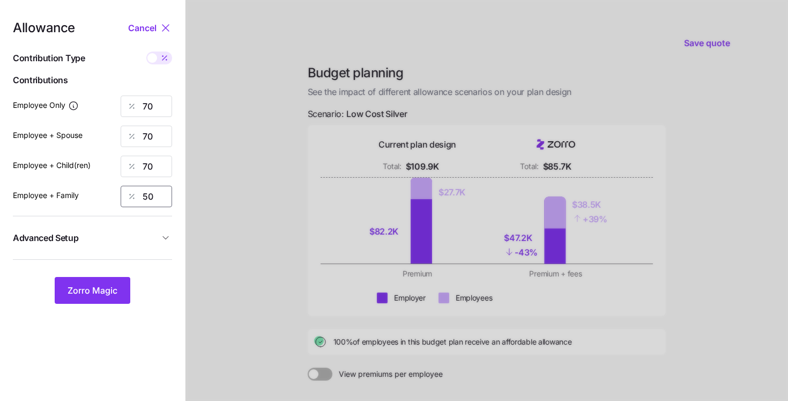
click at [91, 188] on div "Employee + Family 50" at bounding box center [92, 196] width 159 height 21
type input "6"
type input "70"
click at [84, 280] on button "Zorro Magic" at bounding box center [93, 290] width 76 height 27
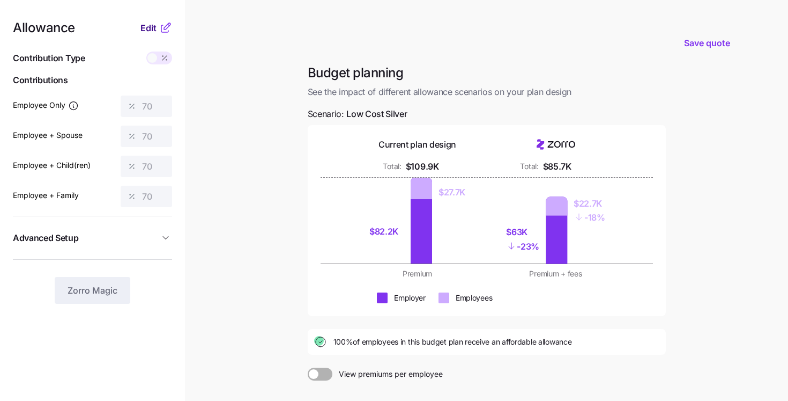
click at [148, 27] on span "Edit" at bounding box center [148, 27] width 16 height 13
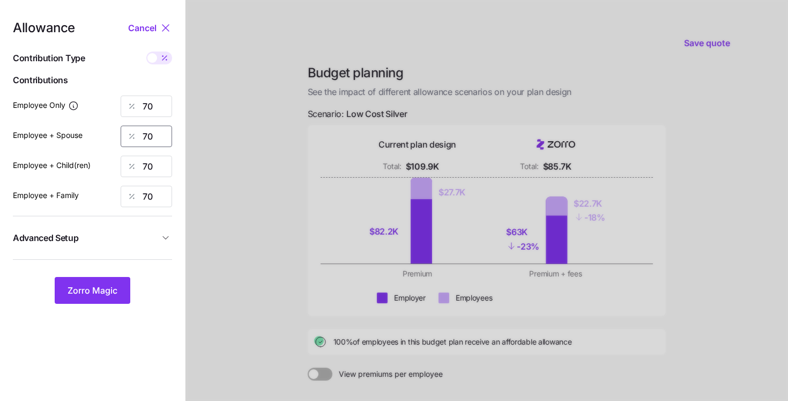
drag, startPoint x: 155, startPoint y: 136, endPoint x: 127, endPoint y: 135, distance: 29.0
click at [128, 135] on div "70" at bounding box center [146, 135] width 51 height 21
type input "50"
drag, startPoint x: 159, startPoint y: 165, endPoint x: 113, endPoint y: 161, distance: 46.3
click at [116, 161] on div "Employee + Child(ren) 70" at bounding box center [92, 165] width 159 height 21
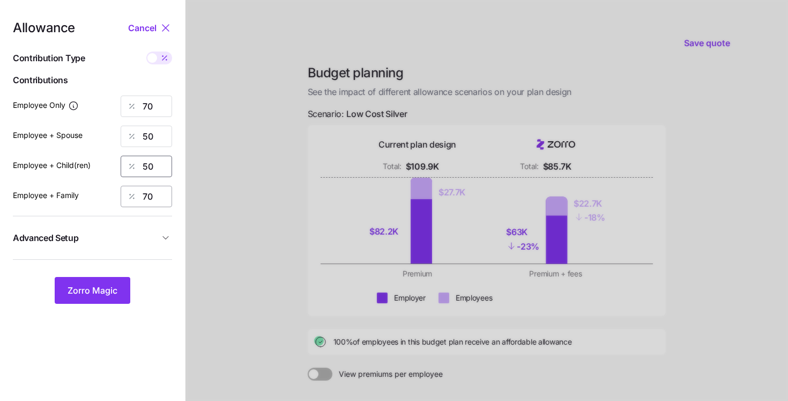
type input "50"
drag, startPoint x: 158, startPoint y: 195, endPoint x: 115, endPoint y: 187, distance: 43.6
click at [117, 187] on div "Employee + Family 70" at bounding box center [92, 196] width 159 height 21
type input "50"
click at [88, 296] on span "Zorro Magic" at bounding box center [93, 290] width 50 height 13
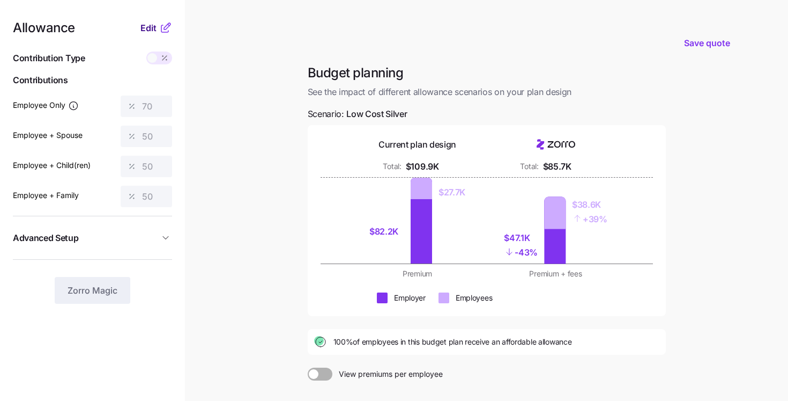
click at [156, 31] on span "Edit" at bounding box center [148, 27] width 16 height 13
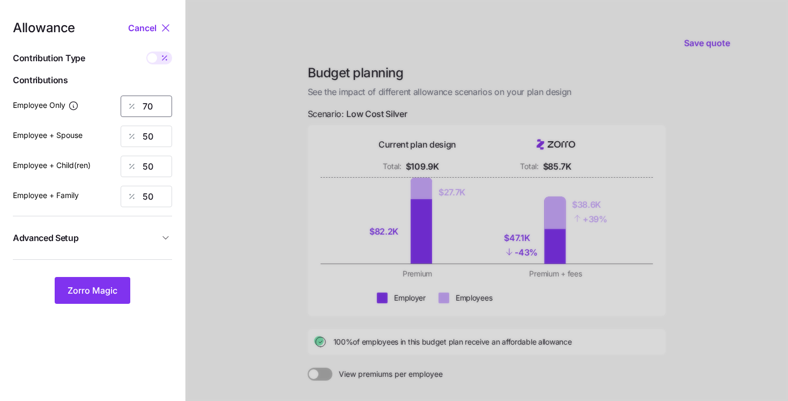
drag, startPoint x: 166, startPoint y: 110, endPoint x: 132, endPoint y: 106, distance: 33.5
click at [132, 106] on div "70" at bounding box center [146, 105] width 51 height 21
click at [177, 161] on nav "Allowance Cancel Contribution Type Use classes Contributions Employee Only 70 E…" at bounding box center [92, 263] width 185 height 527
click at [144, 32] on span "Cancel" at bounding box center [142, 27] width 28 height 13
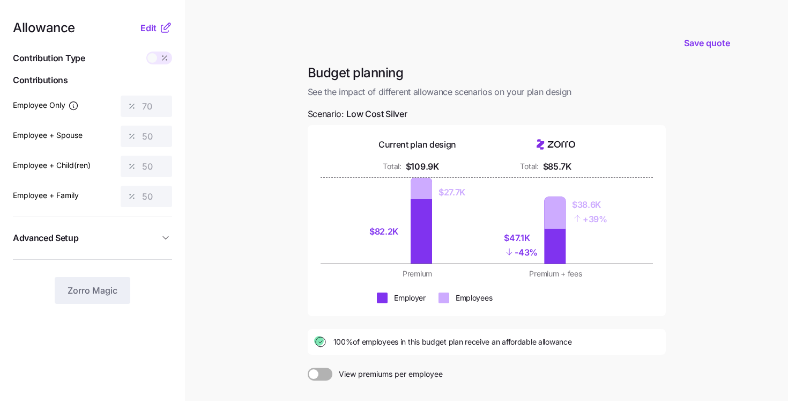
scroll to position [127, 0]
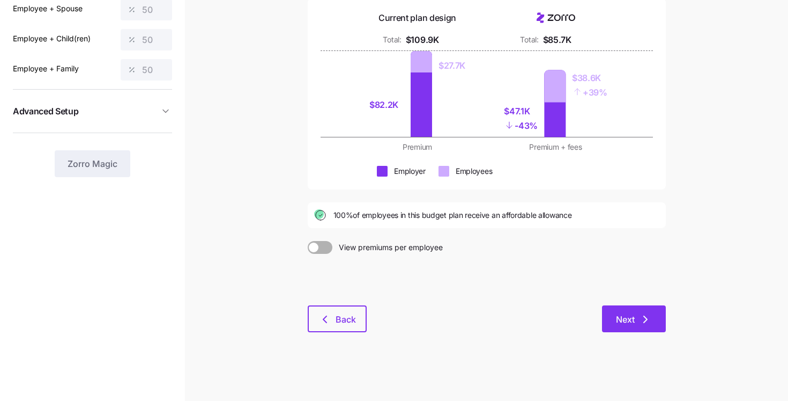
click at [619, 318] on span "Next" at bounding box center [625, 319] width 19 height 13
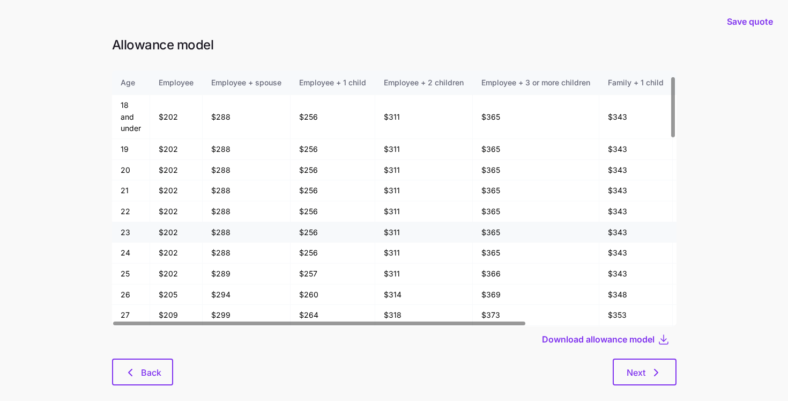
scroll to position [551, 0]
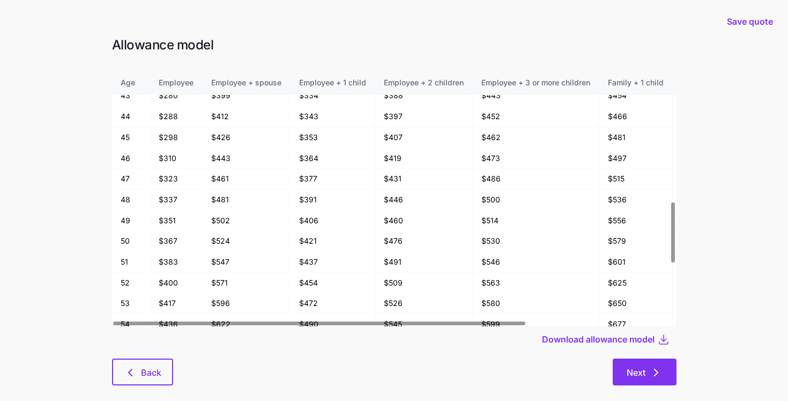
click at [668, 377] on button "Next" at bounding box center [645, 371] width 64 height 27
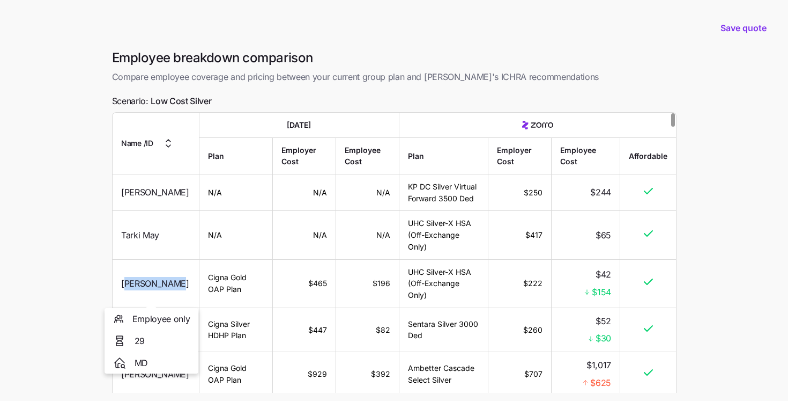
drag, startPoint x: 127, startPoint y: 297, endPoint x: 180, endPoint y: 295, distance: 53.1
click at [180, 290] on div "Petra Farkas" at bounding box center [155, 282] width 69 height 13
click at [426, 292] on td "UHC Silver-X HSA (Off-Exchange Only)" at bounding box center [443, 283] width 89 height 48
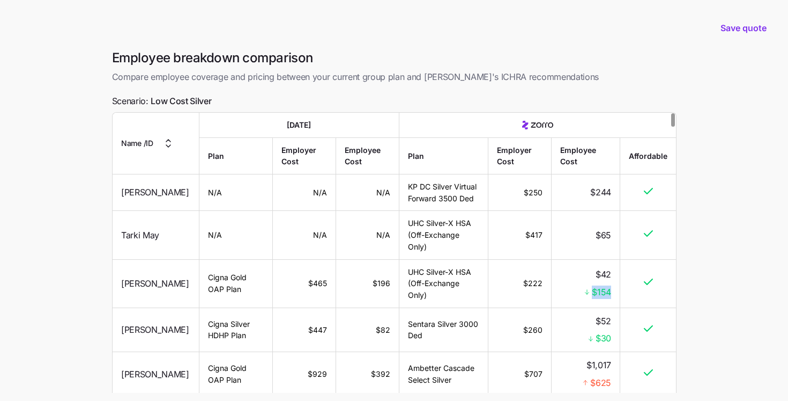
drag, startPoint x: 594, startPoint y: 306, endPoint x: 611, endPoint y: 306, distance: 17.7
click at [611, 306] on td "$42 $154" at bounding box center [586, 283] width 69 height 48
click at [528, 296] on td "$222" at bounding box center [519, 283] width 63 height 48
drag, startPoint x: 596, startPoint y: 351, endPoint x: 609, endPoint y: 351, distance: 12.9
click at [609, 345] on span "$30" at bounding box center [603, 337] width 16 height 13
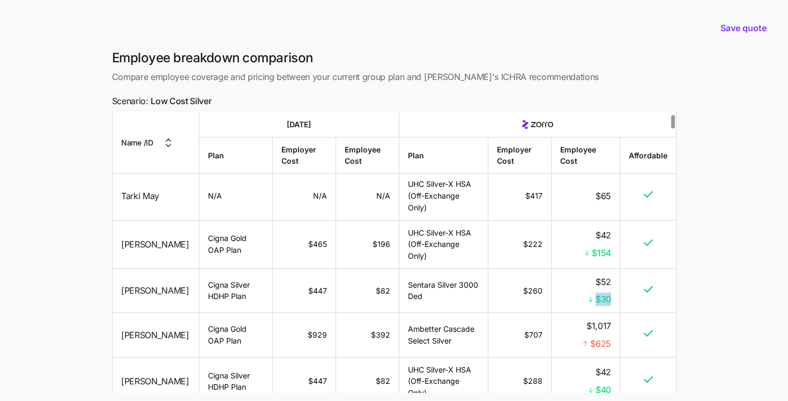
scroll to position [38, 0]
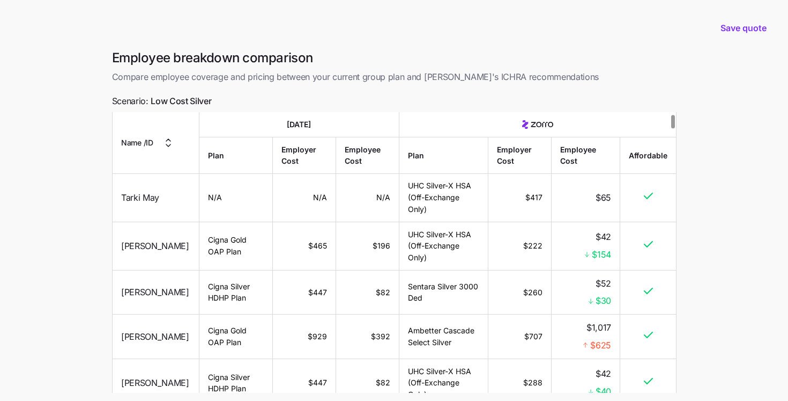
click at [370, 258] on td "$196" at bounding box center [368, 245] width 64 height 48
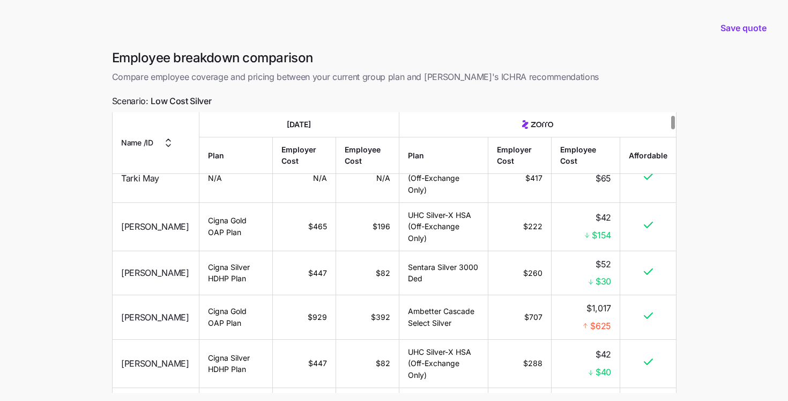
scroll to position [57, 0]
drag, startPoint x: 589, startPoint y: 339, endPoint x: 632, endPoint y: 339, distance: 42.9
click at [632, 339] on tr "Zan Northrip Cigna Gold OAP Plan $929 $392 Ambetter Cascade Select Silver $707 …" at bounding box center [395, 316] width 564 height 45
click at [608, 332] on span "$625" at bounding box center [600, 324] width 21 height 13
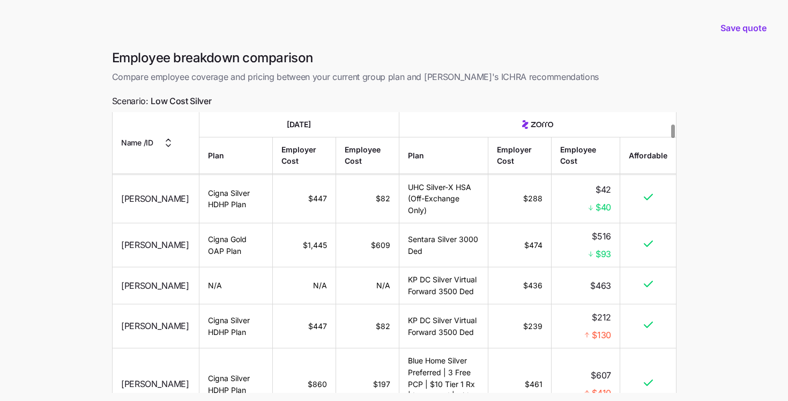
scroll to position [245, 0]
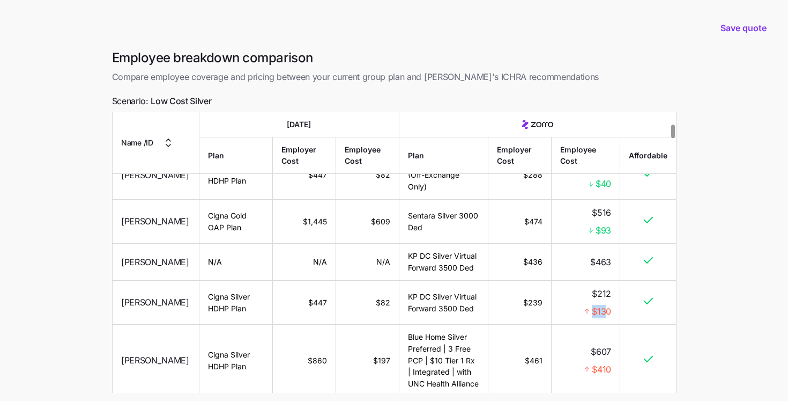
drag, startPoint x: 591, startPoint y: 336, endPoint x: 606, endPoint y: 336, distance: 15.0
click at [606, 317] on div "$130" at bounding box center [585, 310] width 51 height 13
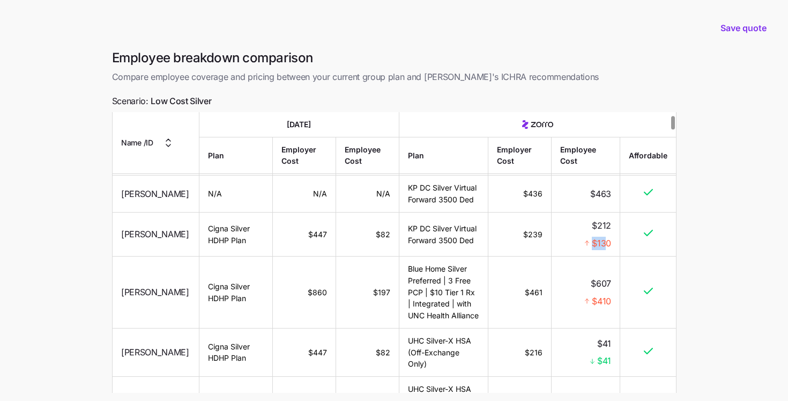
scroll to position [0, 0]
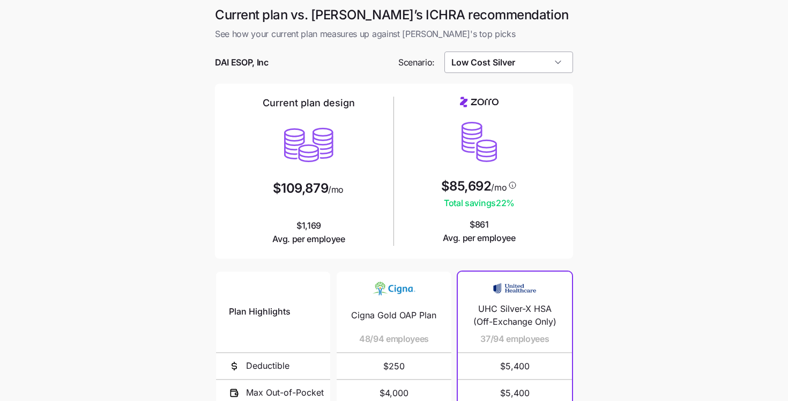
click at [499, 55] on input "Low Cost Silver" at bounding box center [508, 61] width 129 height 21
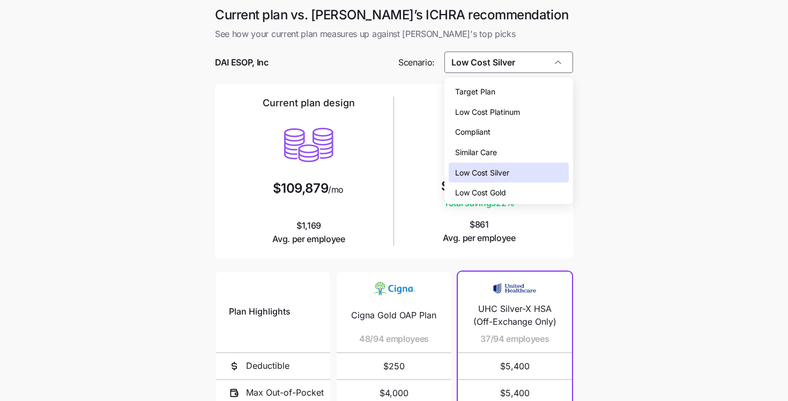
click at [492, 192] on span "Low Cost Gold" at bounding box center [480, 193] width 51 height 12
type input "Low Cost Gold"
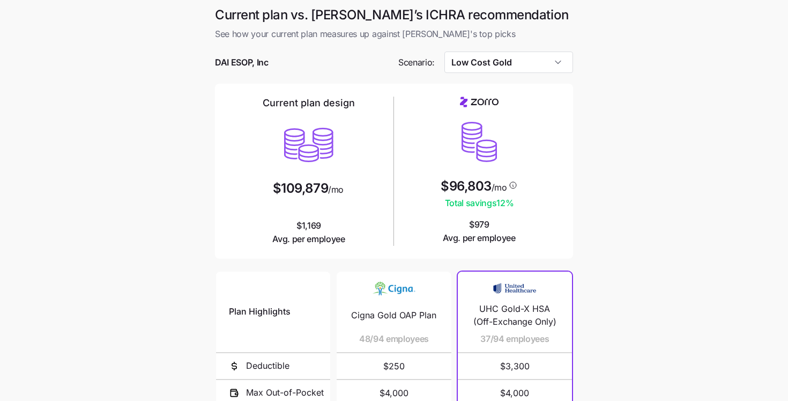
click at [188, 159] on main "Current plan vs. Zorro’s ICHRA recommendation See how your current plan measure…" at bounding box center [394, 293] width 788 height 586
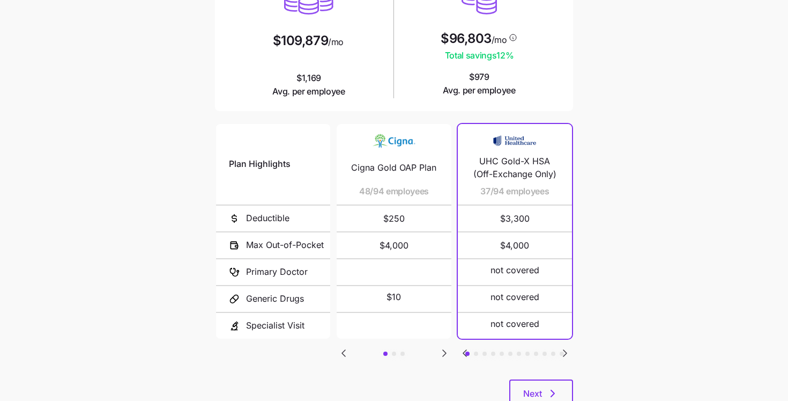
scroll to position [184, 0]
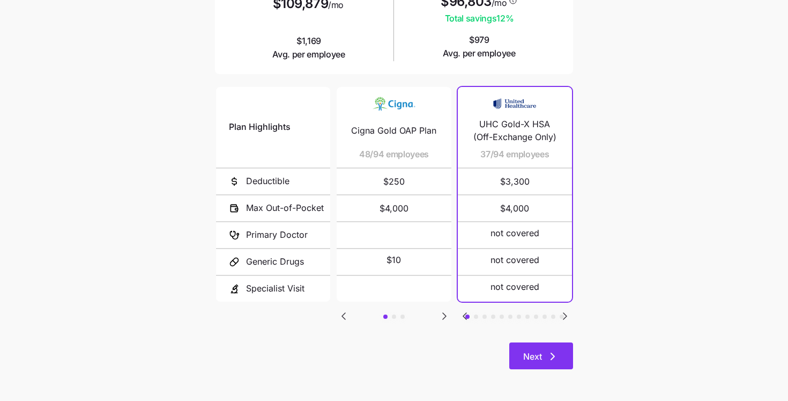
click at [554, 357] on icon "button" at bounding box center [552, 356] width 13 height 13
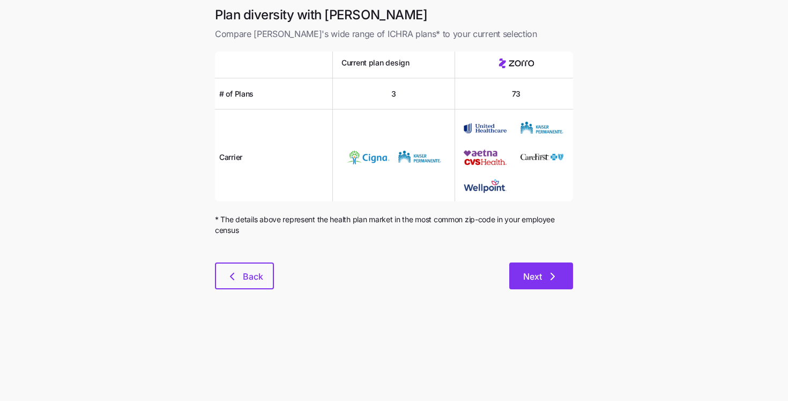
click at [539, 269] on button "Next" at bounding box center [541, 275] width 64 height 27
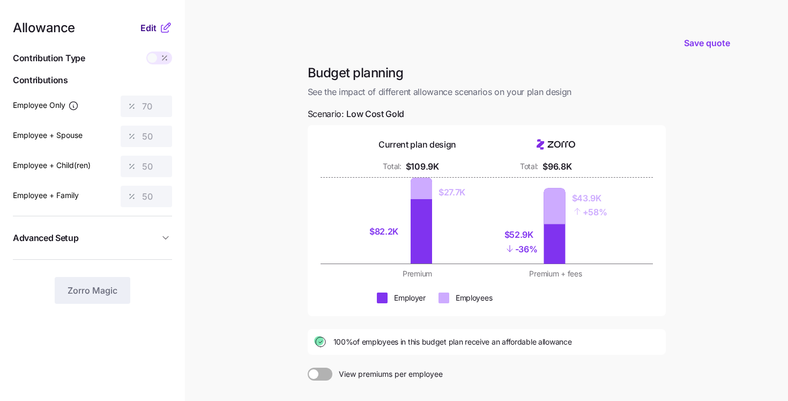
click at [153, 33] on span "Edit" at bounding box center [148, 27] width 16 height 13
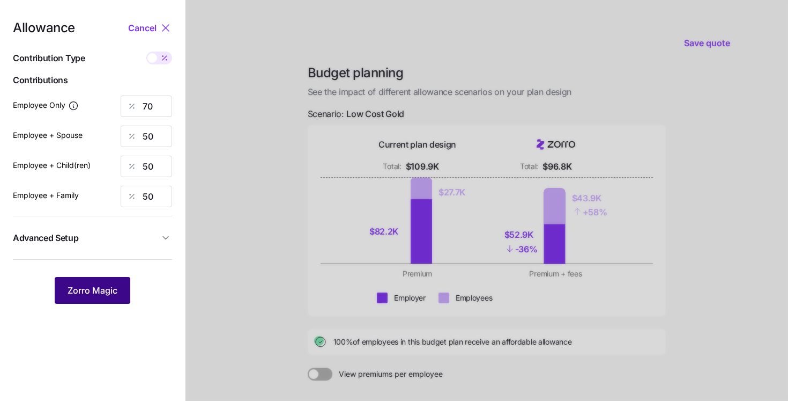
click at [112, 292] on span "Zorro Magic" at bounding box center [93, 290] width 50 height 13
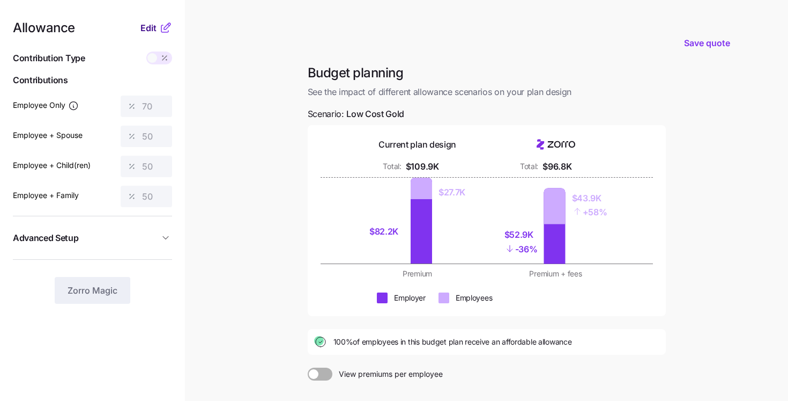
click at [156, 30] on span "Edit" at bounding box center [148, 27] width 16 height 13
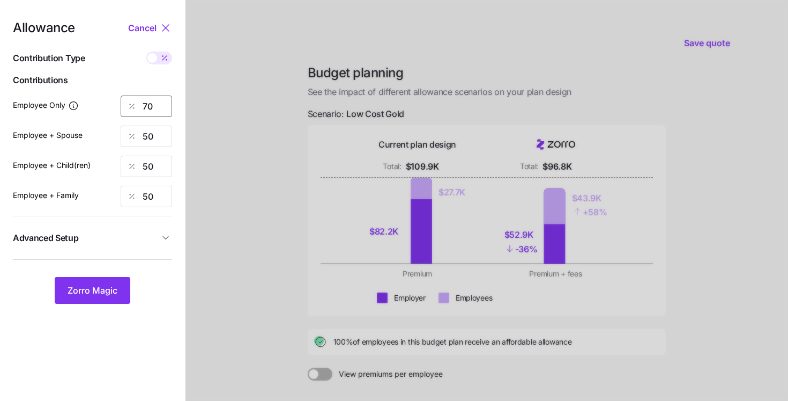
drag, startPoint x: 162, startPoint y: 107, endPoint x: 135, endPoint y: 106, distance: 27.4
click at [135, 106] on div "70" at bounding box center [146, 105] width 51 height 21
click at [107, 293] on span "Zorro Magic" at bounding box center [93, 290] width 50 height 13
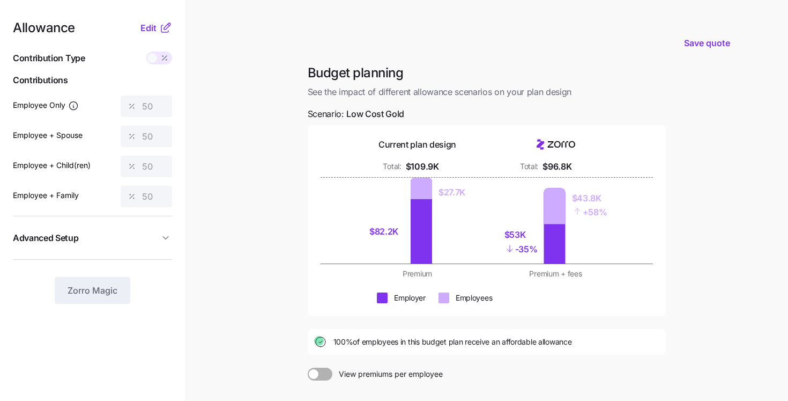
click at [151, 34] on div "Allowance Edit Contribution Type Use classes Contributions Employee Only 50 Emp…" at bounding box center [92, 162] width 159 height 282
click at [148, 29] on span "Edit" at bounding box center [148, 27] width 16 height 13
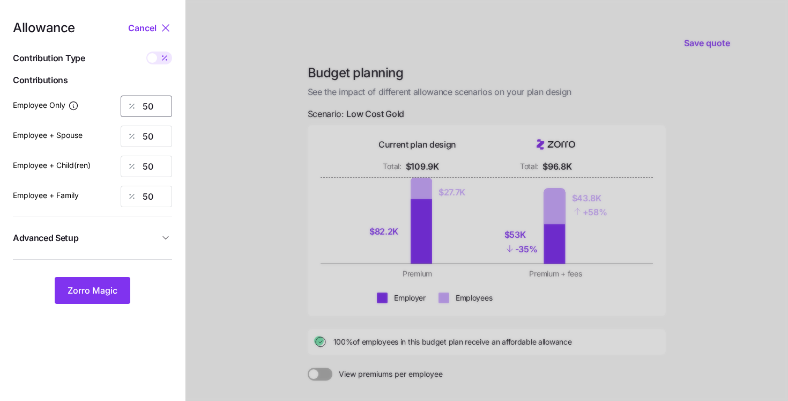
drag, startPoint x: 124, startPoint y: 103, endPoint x: 117, endPoint y: 100, distance: 7.7
click at [119, 102] on div "Employee Only 50" at bounding box center [92, 105] width 159 height 21
type input "70"
click at [109, 297] on button "Zorro Magic" at bounding box center [93, 290] width 76 height 27
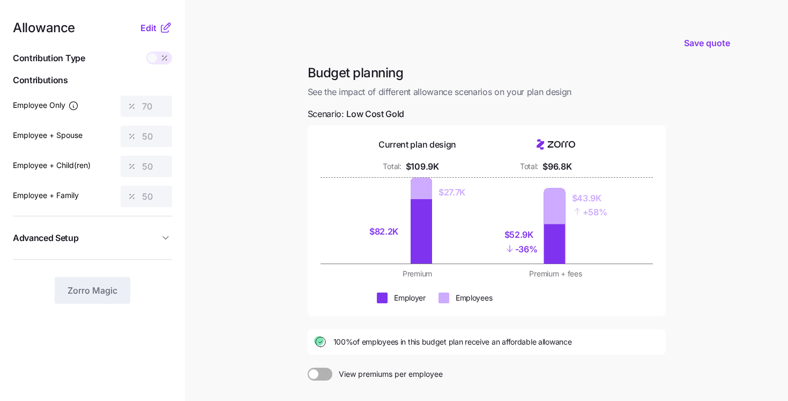
click at [269, 270] on main "Save quote Budget planning See the impact of different allowance scenarios on y…" at bounding box center [394, 263] width 788 height 527
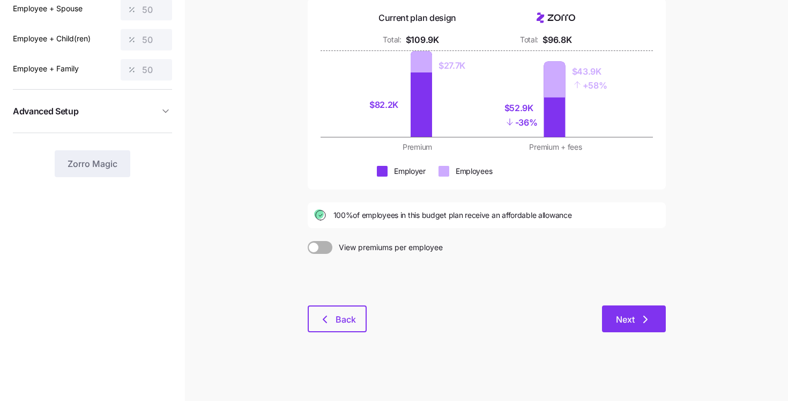
click at [627, 317] on span "Next" at bounding box center [625, 319] width 19 height 13
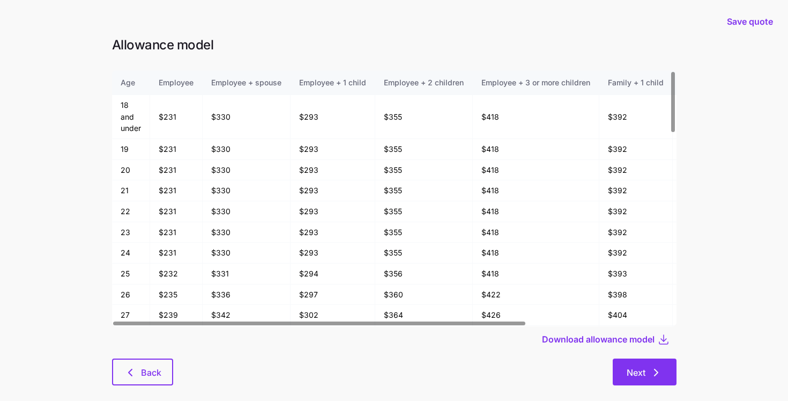
click at [647, 366] on span "Next" at bounding box center [645, 372] width 36 height 13
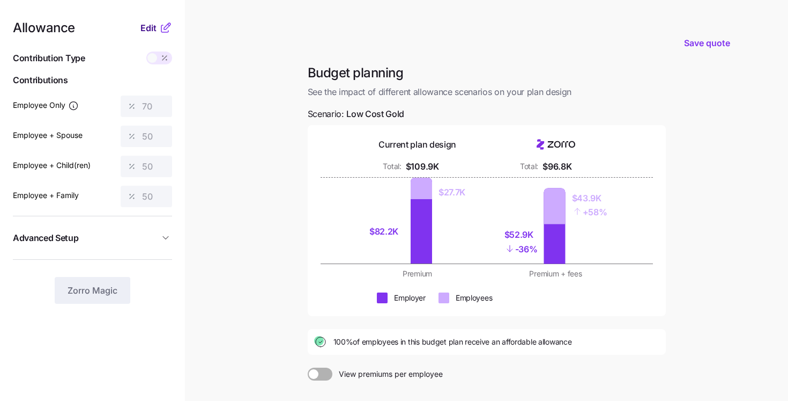
click at [148, 33] on span "Edit" at bounding box center [148, 27] width 16 height 13
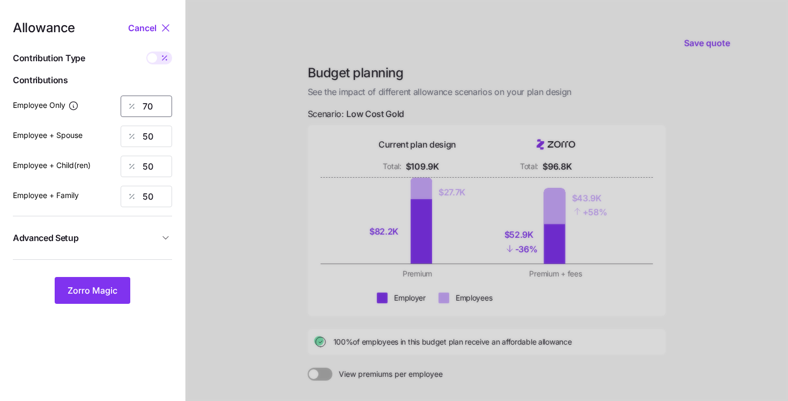
drag, startPoint x: 153, startPoint y: 109, endPoint x: 113, endPoint y: 107, distance: 40.8
click at [113, 107] on div "Employee Only 70" at bounding box center [92, 105] width 159 height 21
type input "100"
drag, startPoint x: 158, startPoint y: 139, endPoint x: 108, endPoint y: 126, distance: 52.2
click at [108, 127] on div "Employee + Spouse 50" at bounding box center [92, 135] width 159 height 21
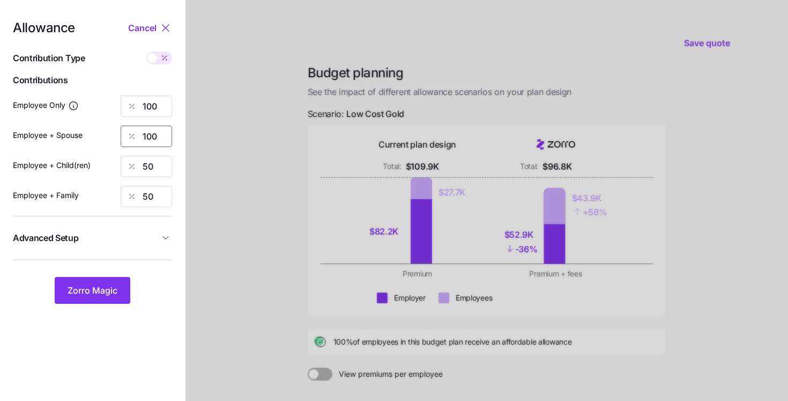
type input "100"
drag, startPoint x: 136, startPoint y: 159, endPoint x: 127, endPoint y: 157, distance: 8.8
click at [128, 157] on div "50" at bounding box center [146, 165] width 51 height 21
type input "100"
drag, startPoint x: 159, startPoint y: 201, endPoint x: 134, endPoint y: 193, distance: 26.5
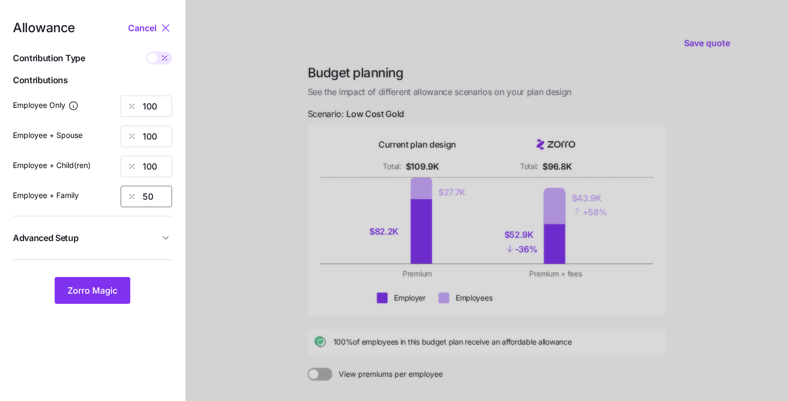
click at [135, 194] on div "50" at bounding box center [146, 196] width 51 height 21
type input "100"
click at [99, 293] on span "Zorro Magic" at bounding box center [93, 290] width 50 height 13
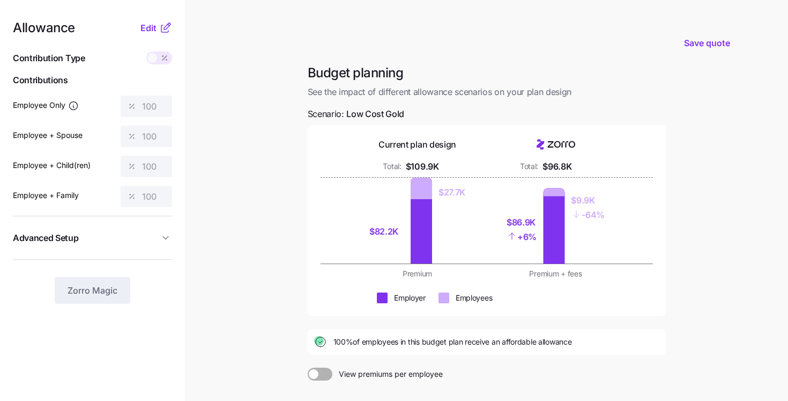
scroll to position [127, 0]
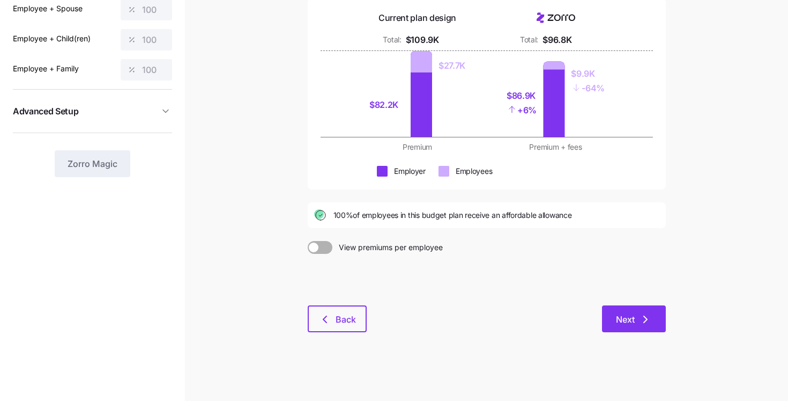
click at [661, 318] on button "Next" at bounding box center [634, 318] width 64 height 27
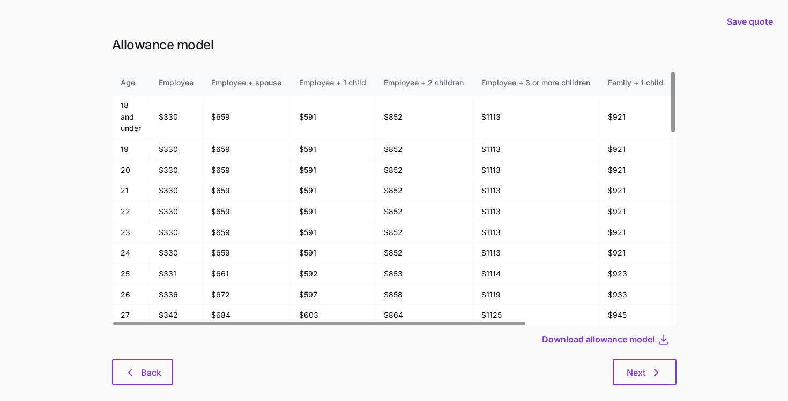
click at [647, 353] on div at bounding box center [394, 355] width 565 height 6
click at [647, 364] on button "Next" at bounding box center [645, 371] width 64 height 27
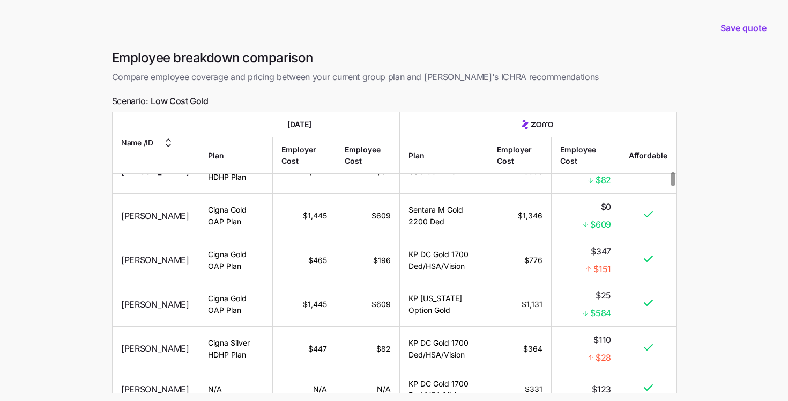
scroll to position [1317, 0]
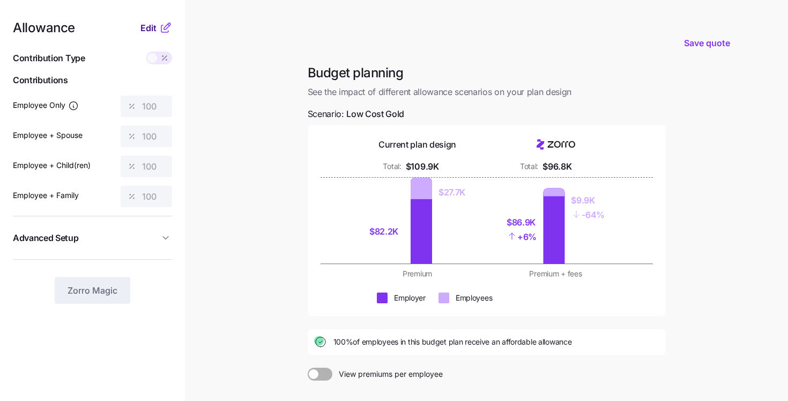
click at [147, 34] on span "Edit" at bounding box center [148, 27] width 16 height 13
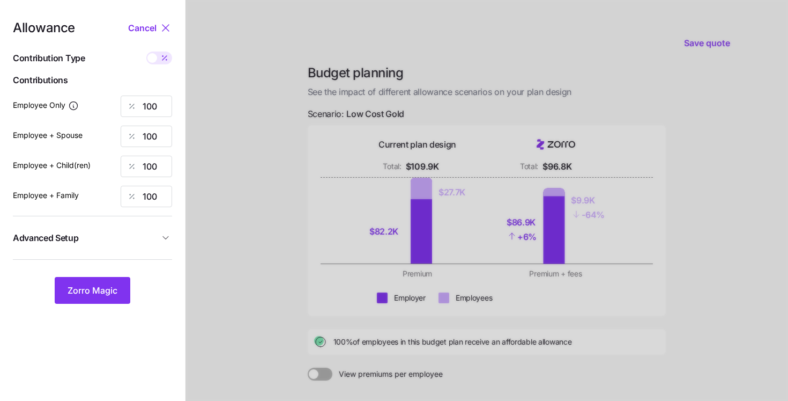
click at [136, 248] on button "Advanced Setup" at bounding box center [92, 238] width 159 height 26
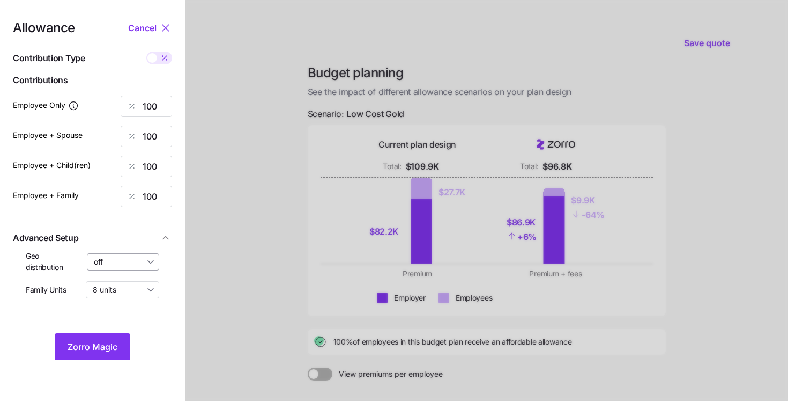
click at [119, 262] on input "off" at bounding box center [123, 261] width 73 height 17
click at [116, 329] on span "By state (20)" at bounding box center [120, 324] width 46 height 12
type input "By state (20)"
click at [96, 347] on span "Zorro Magic" at bounding box center [93, 346] width 50 height 13
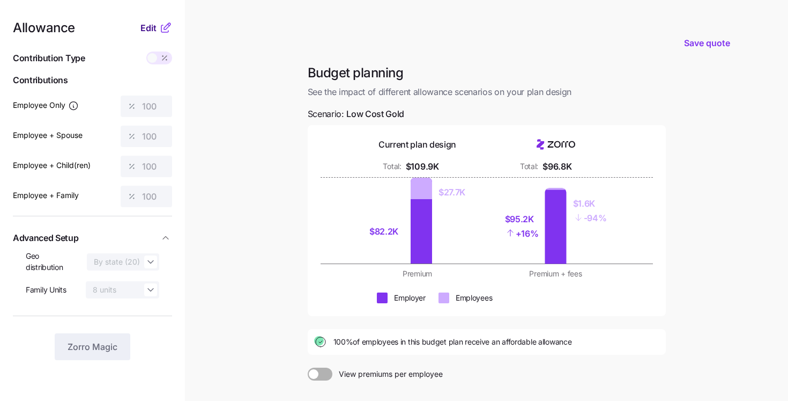
click at [151, 29] on span "Edit" at bounding box center [148, 27] width 16 height 13
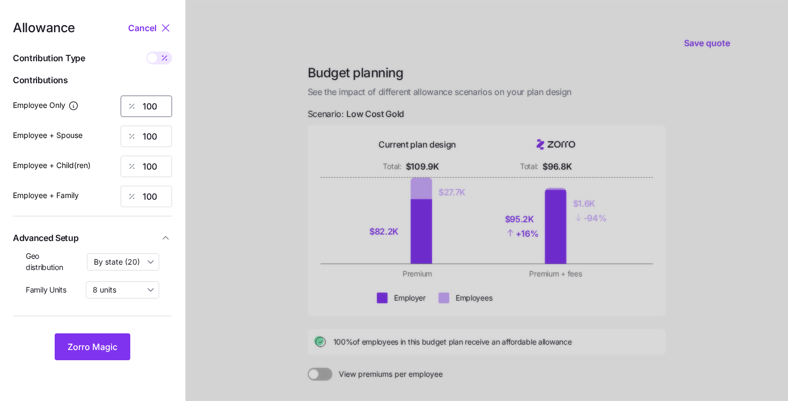
drag, startPoint x: 154, startPoint y: 105, endPoint x: 110, endPoint y: 102, distance: 44.0
click at [110, 102] on div "Employee Only 100" at bounding box center [92, 105] width 159 height 21
click at [164, 105] on input "100" at bounding box center [146, 105] width 51 height 21
drag, startPoint x: 163, startPoint y: 108, endPoint x: 111, endPoint y: 99, distance: 52.8
click at [111, 99] on div "Employee Only 100" at bounding box center [92, 105] width 159 height 21
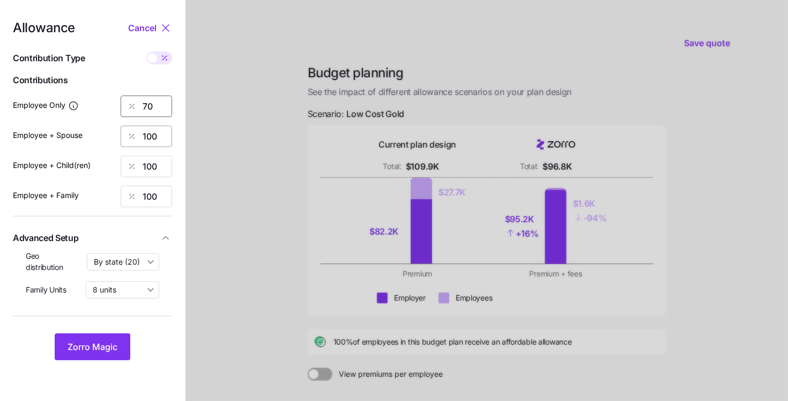
type input "70"
drag, startPoint x: 160, startPoint y: 135, endPoint x: 127, endPoint y: 134, distance: 32.7
click at [128, 134] on div "100" at bounding box center [146, 135] width 51 height 21
type input "50"
drag, startPoint x: 155, startPoint y: 166, endPoint x: 115, endPoint y: 153, distance: 42.6
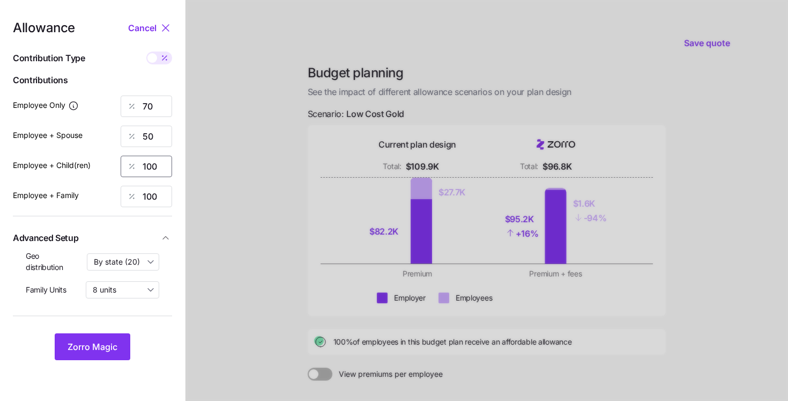
click at [115, 153] on div "Allowance Cancel Contribution Type Use classes Contributions Employee Only 70 E…" at bounding box center [92, 190] width 159 height 338
type input "50"
drag, startPoint x: 155, startPoint y: 196, endPoint x: 118, endPoint y: 183, distance: 39.3
click at [118, 183] on div "Allowance Cancel Contribution Type Use classes Contributions Employee Only 70 E…" at bounding box center [92, 190] width 159 height 338
type input "50"
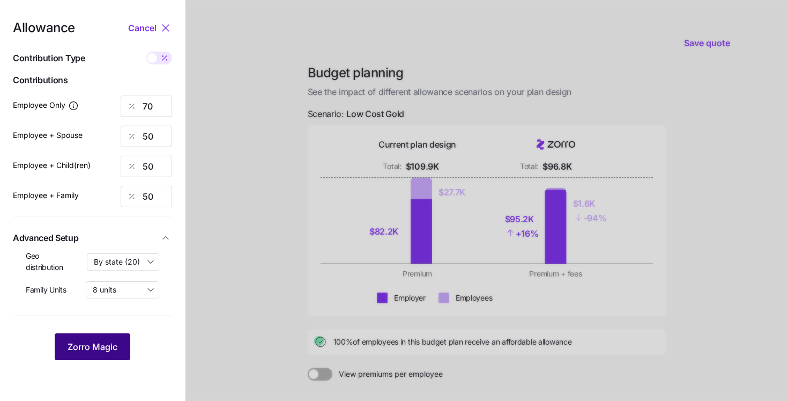
click at [93, 350] on span "Zorro Magic" at bounding box center [93, 346] width 50 height 13
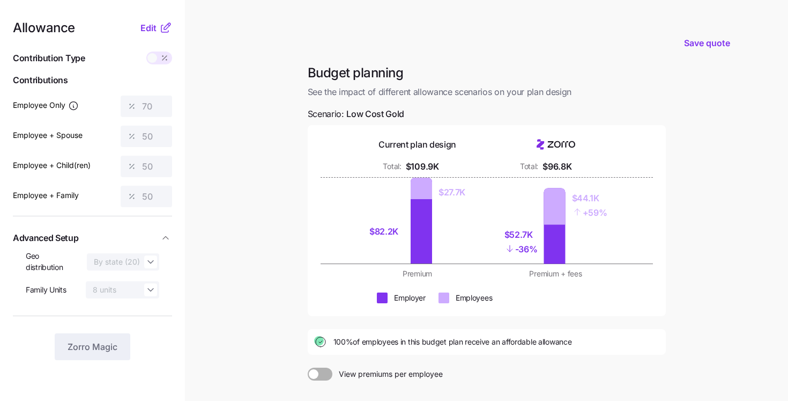
scroll to position [2, 0]
